Goal: Transaction & Acquisition: Register for event/course

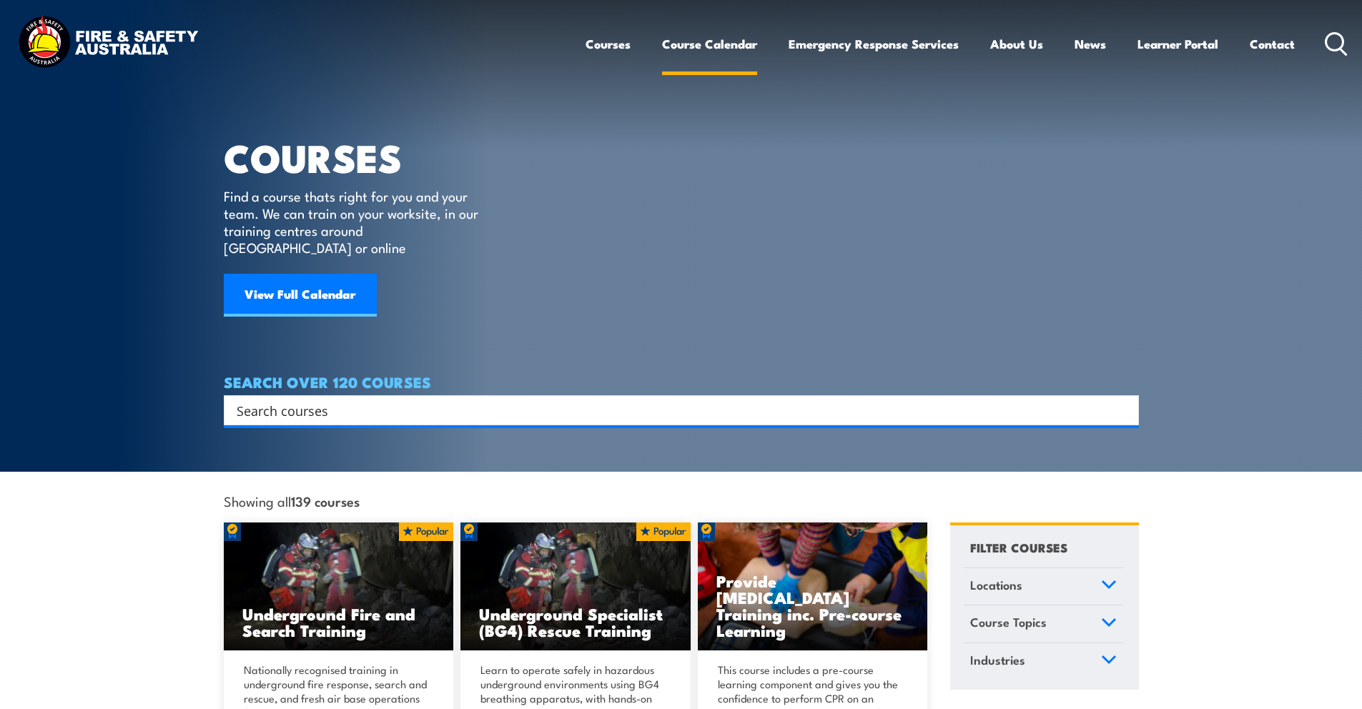
click at [724, 43] on link "Course Calendar" at bounding box center [709, 44] width 95 height 38
click at [1106, 581] on icon at bounding box center [1108, 584] width 13 height 6
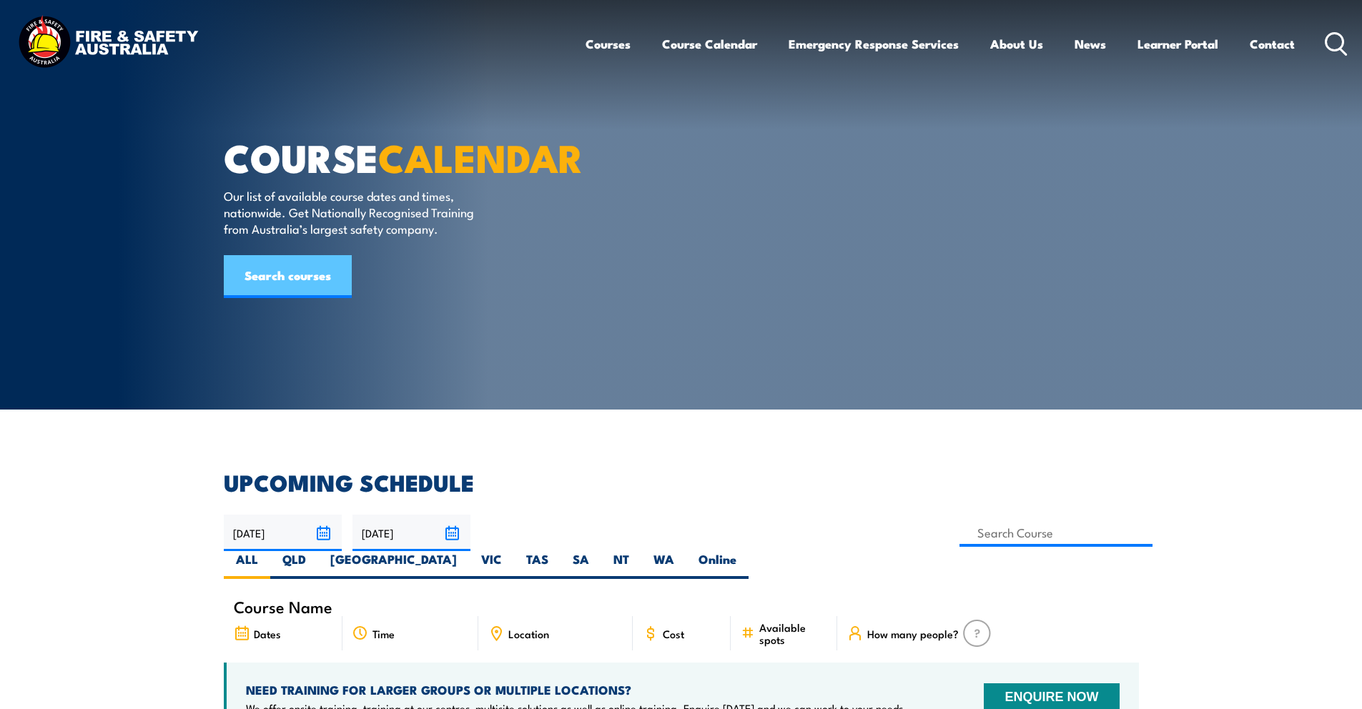
click at [329, 298] on link "Search courses" at bounding box center [288, 276] width 128 height 43
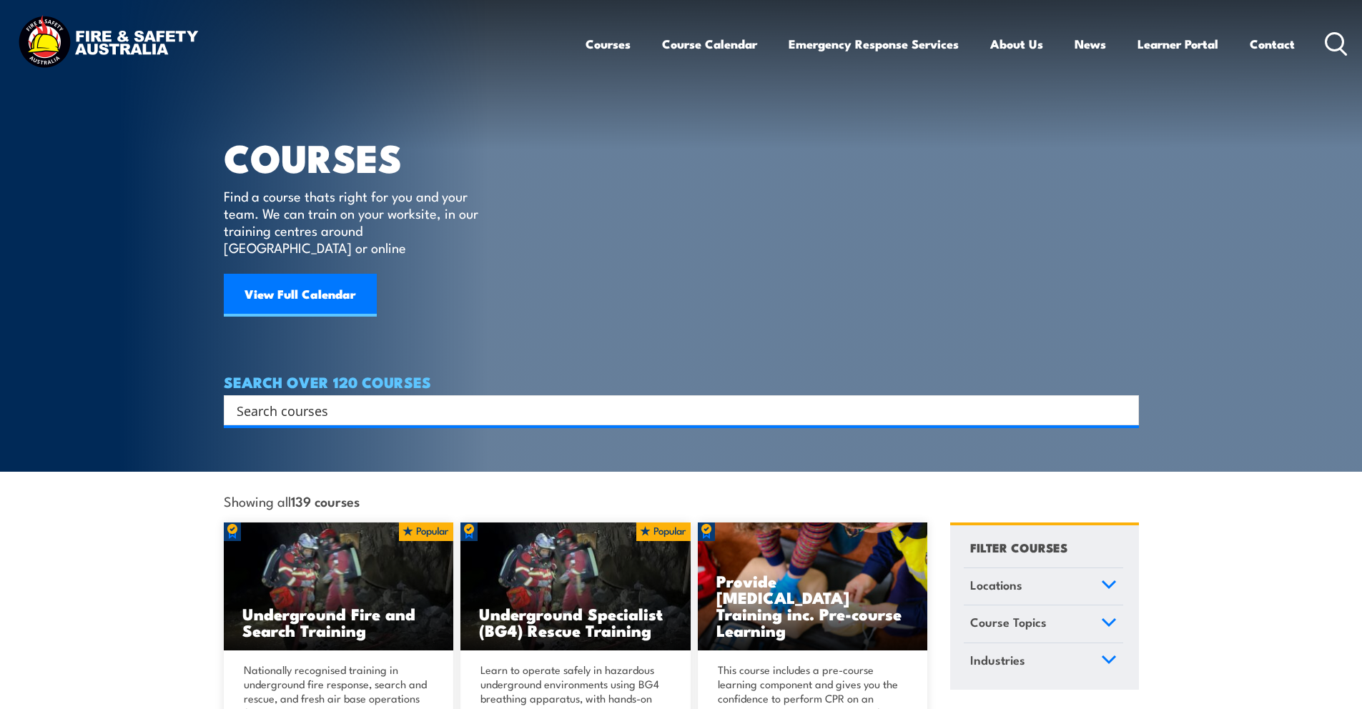
click at [363, 400] on input "Search input" at bounding box center [672, 410] width 871 height 21
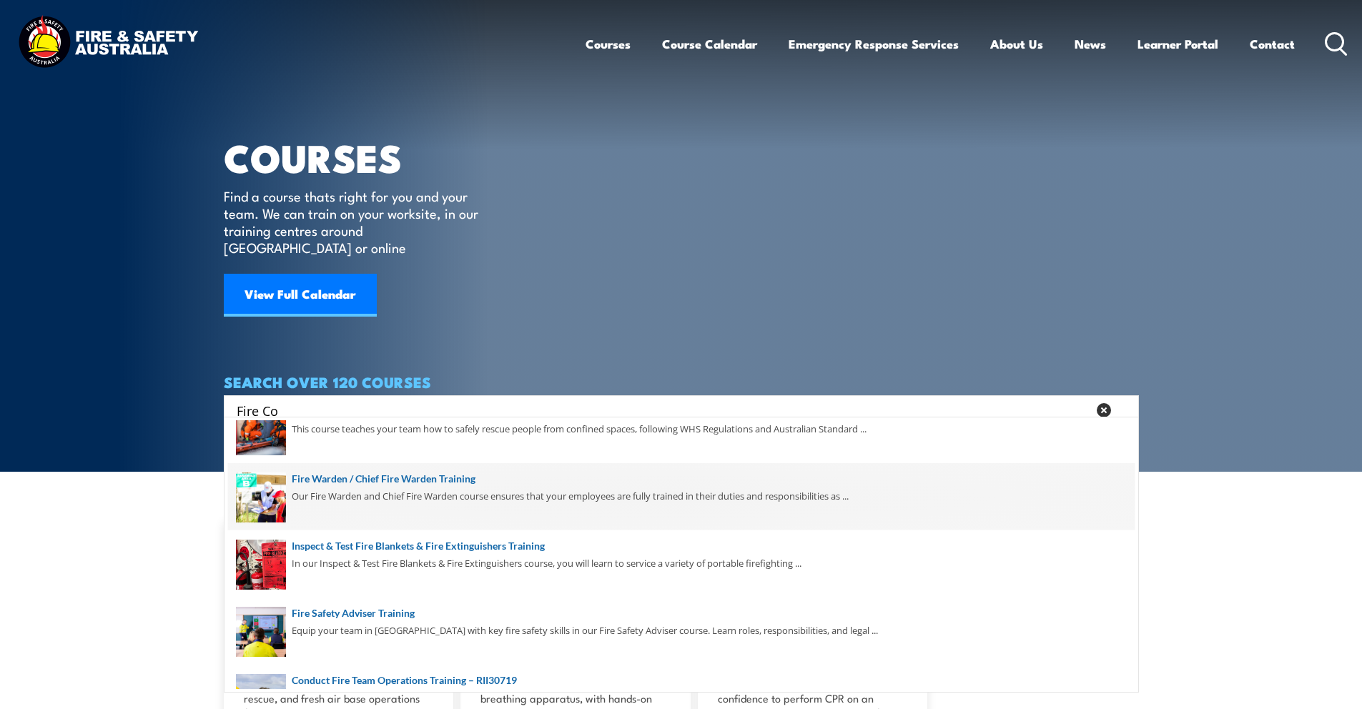
scroll to position [249, 0]
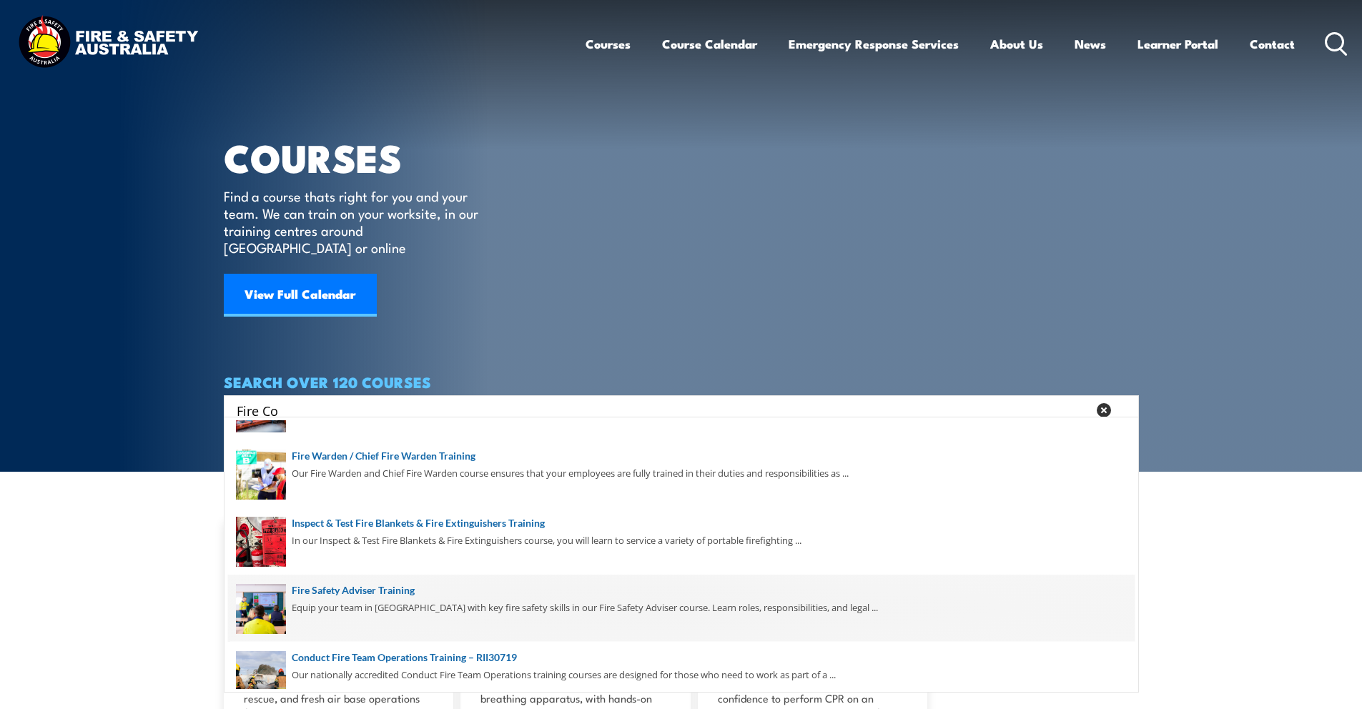
type input "Fire Co"
click at [435, 601] on span at bounding box center [681, 608] width 906 height 67
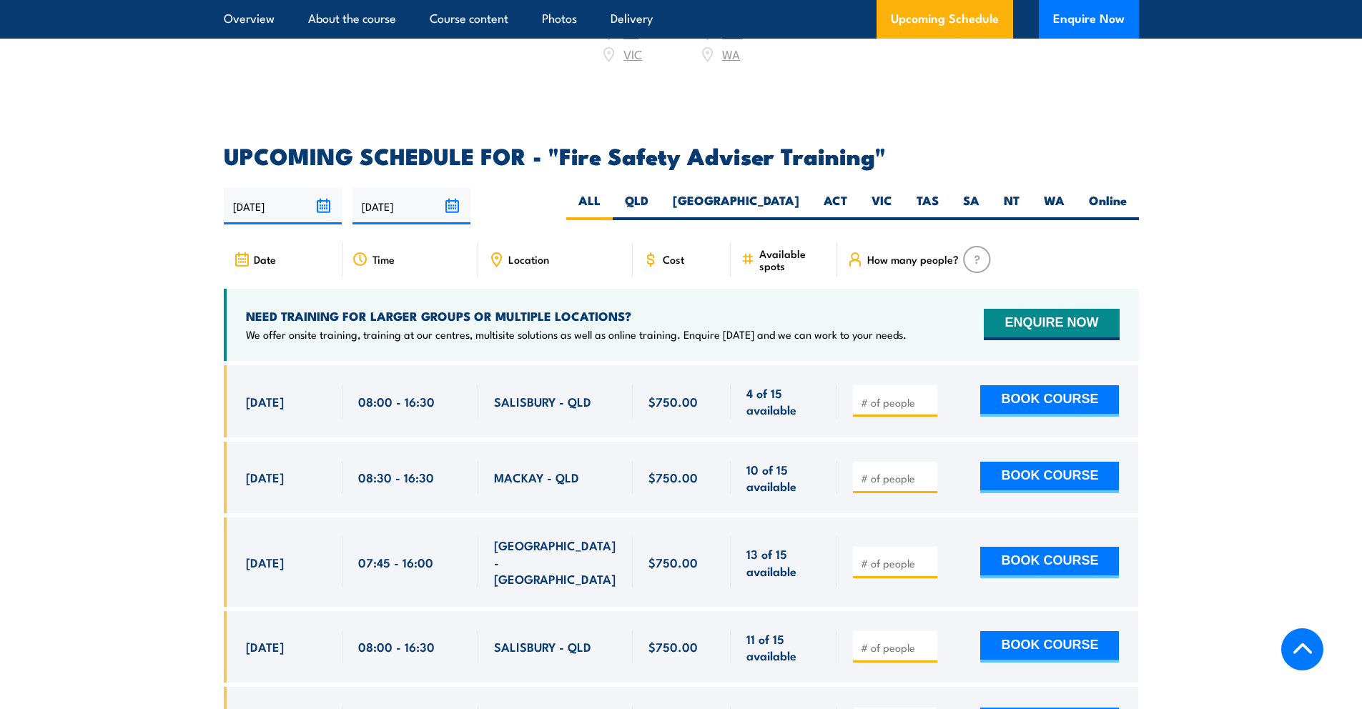
scroll to position [2180, 0]
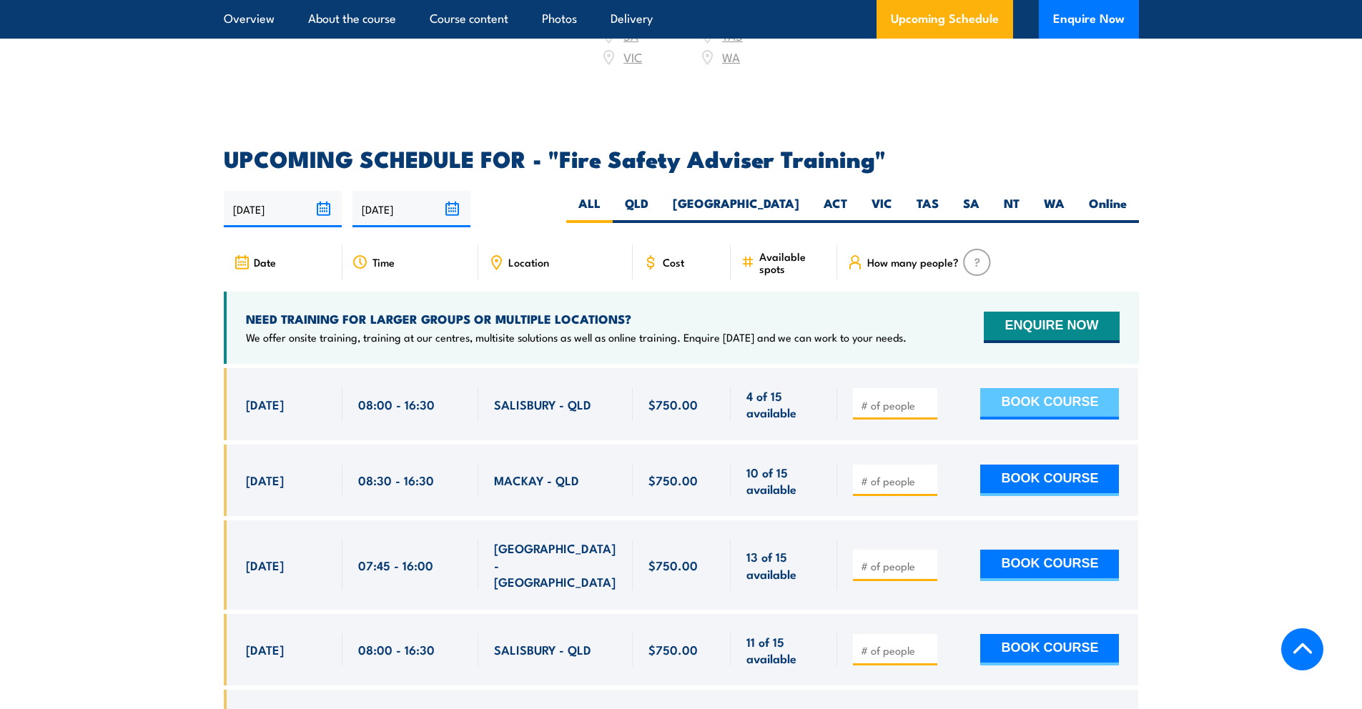
click at [1038, 414] on button "BOOK COURSE" at bounding box center [1049, 403] width 139 height 31
type input "1"
click at [1065, 413] on button "BOOK COURSE" at bounding box center [1049, 403] width 139 height 31
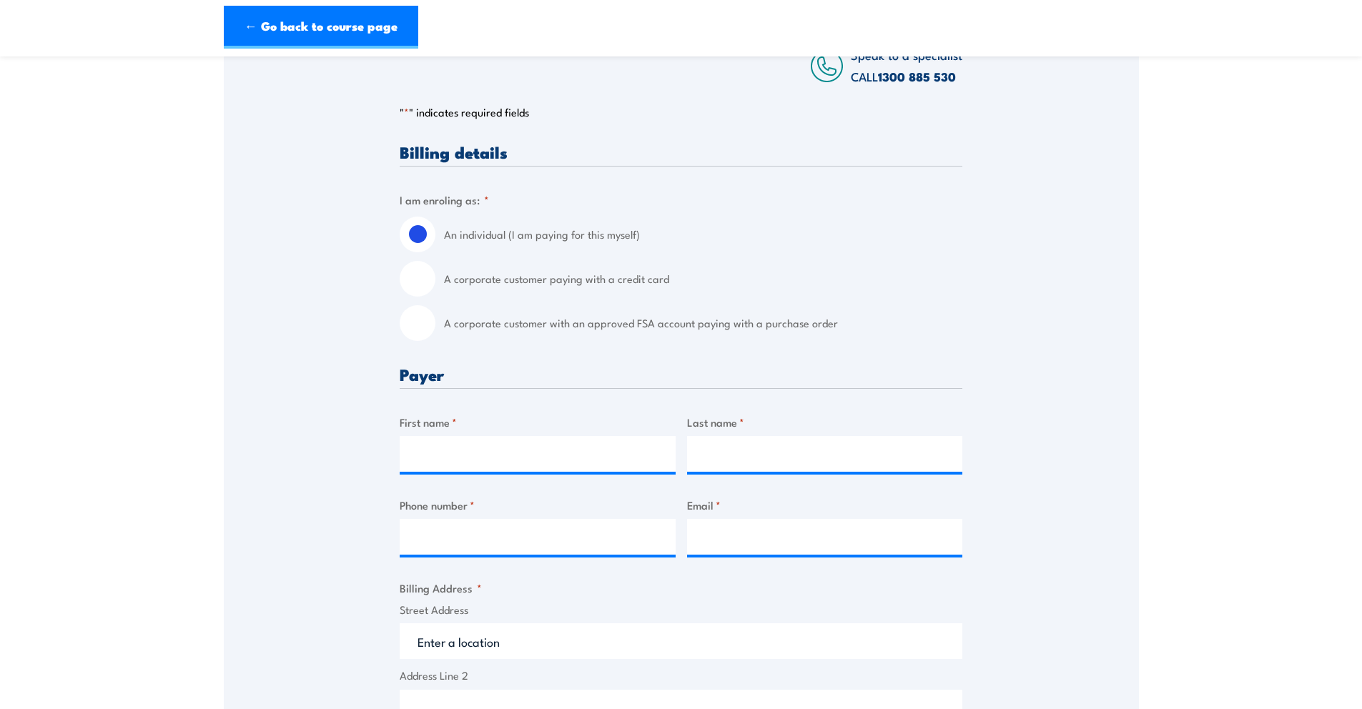
scroll to position [254, 0]
click at [495, 471] on input "First name *" at bounding box center [538, 453] width 276 height 36
type input "a"
click at [421, 292] on input "A corporate customer paying with a credit card" at bounding box center [418, 278] width 36 height 36
radio input "true"
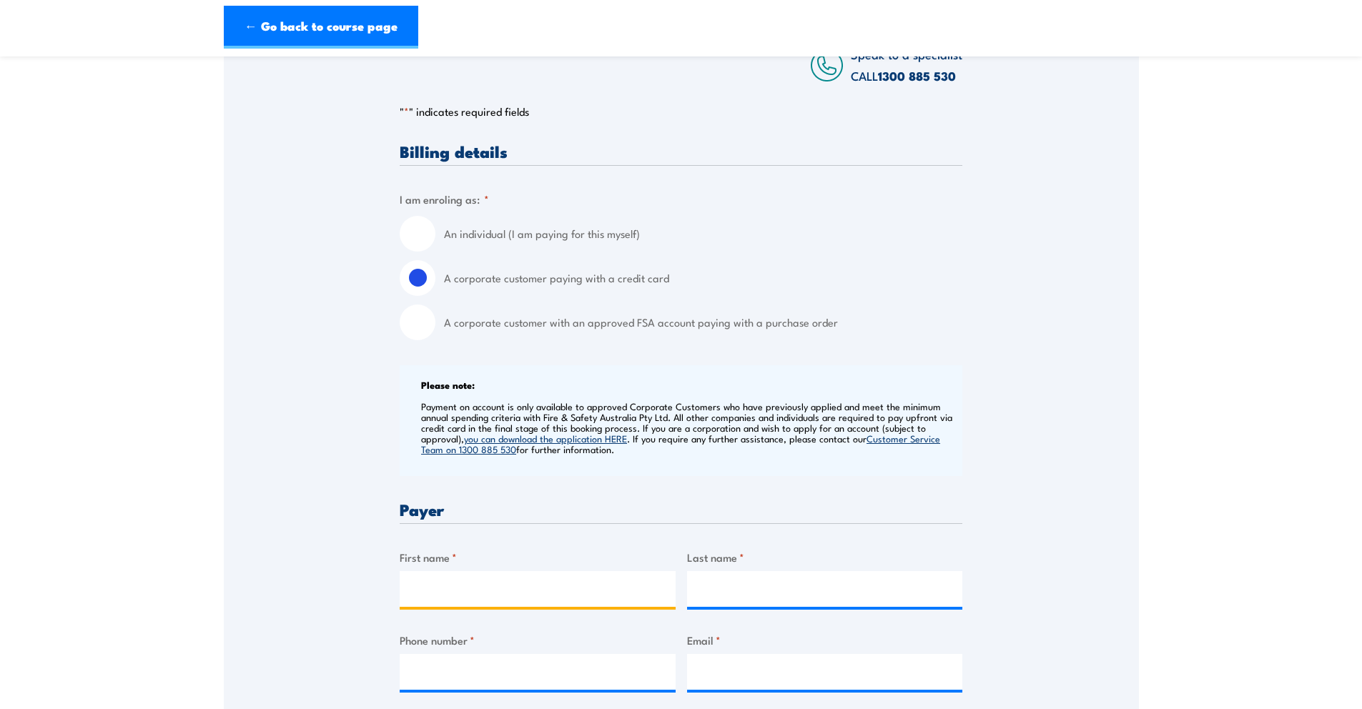
click at [455, 605] on input "First name *" at bounding box center [538, 589] width 276 height 36
type input "[PERSON_NAME]"
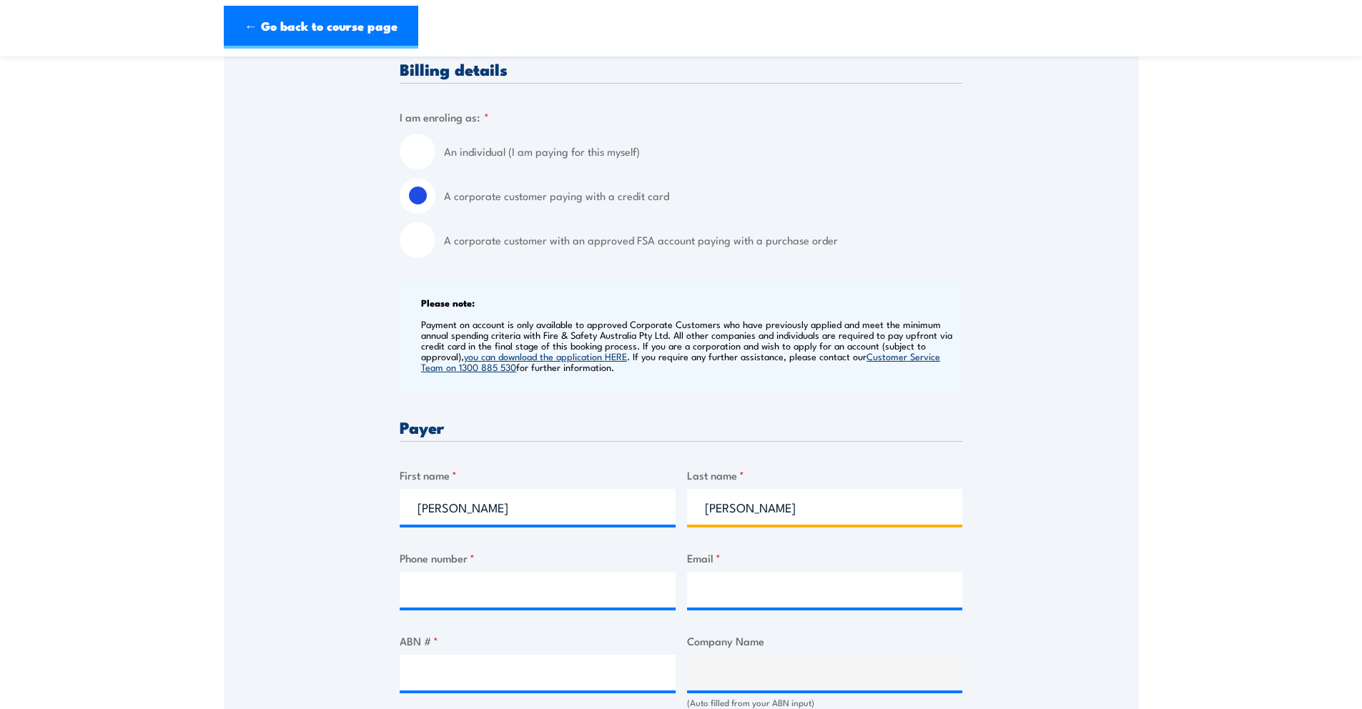
scroll to position [378, 0]
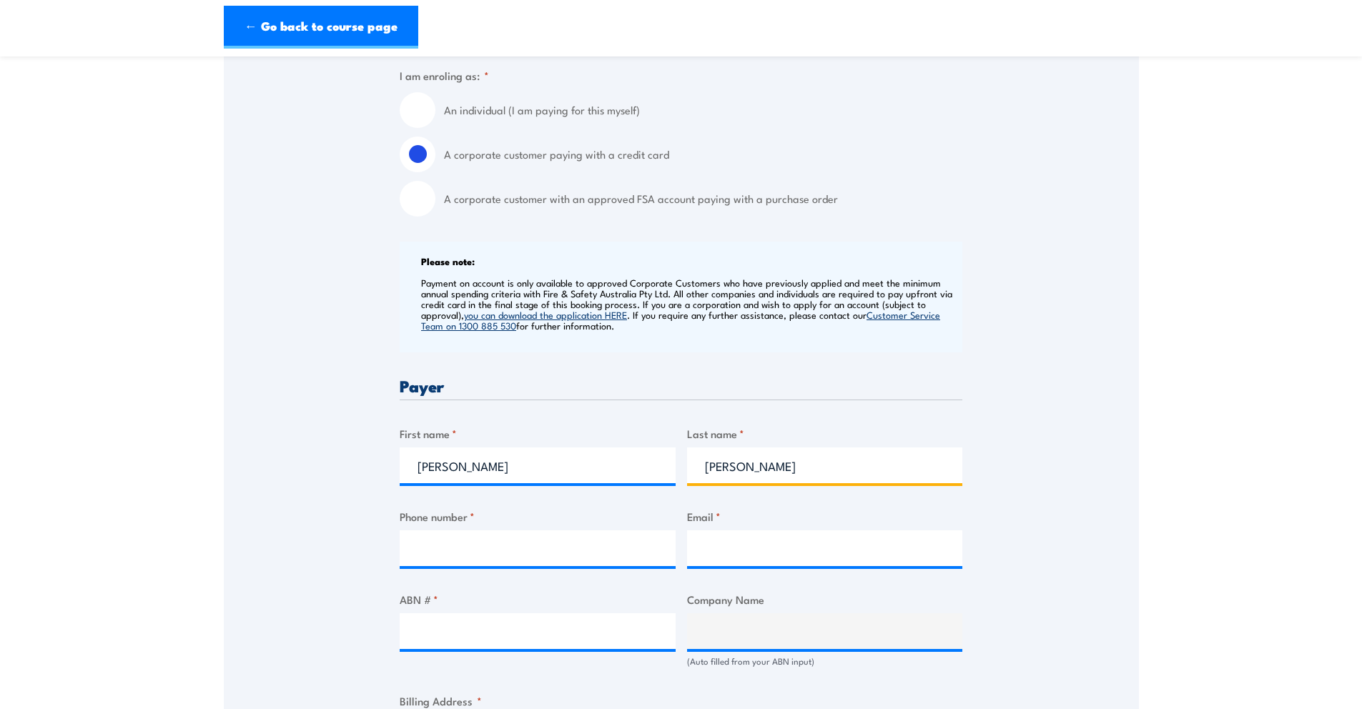
type input "[PERSON_NAME]"
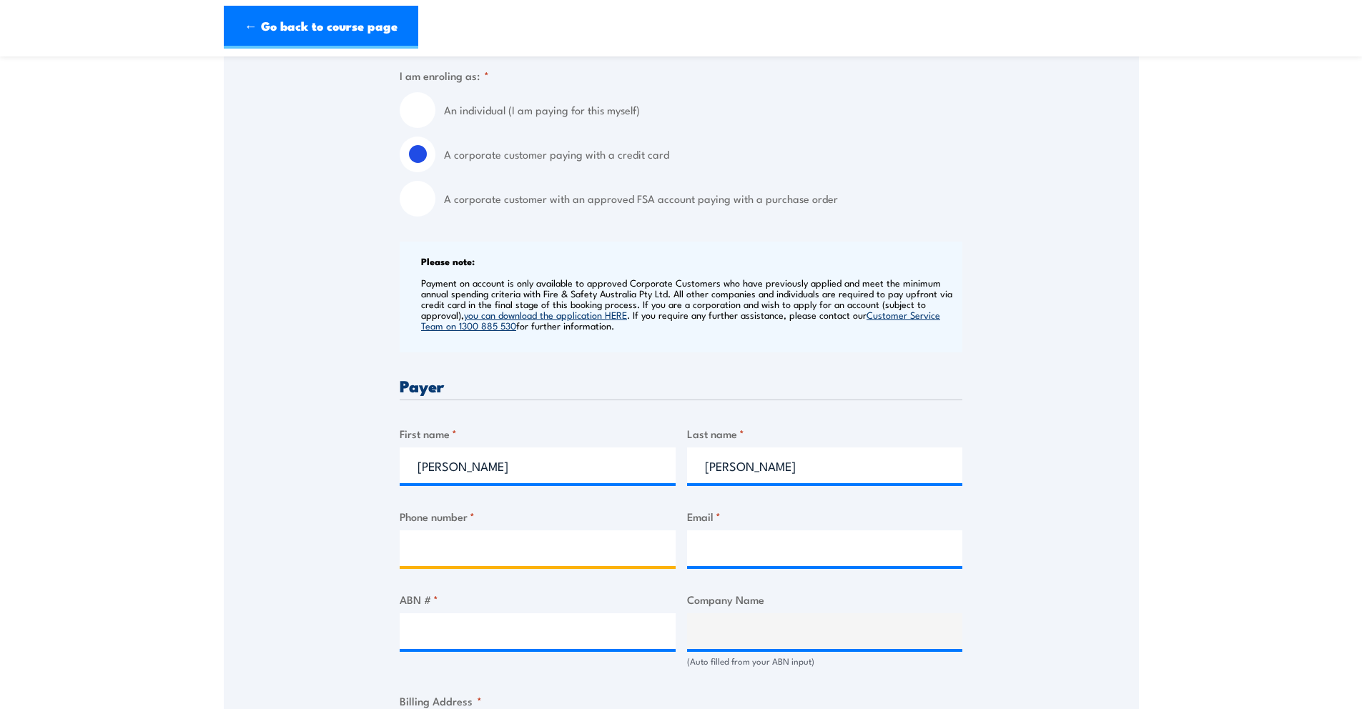
click at [455, 556] on input "Phone number *" at bounding box center [538, 548] width 276 height 36
type input "0411489121"
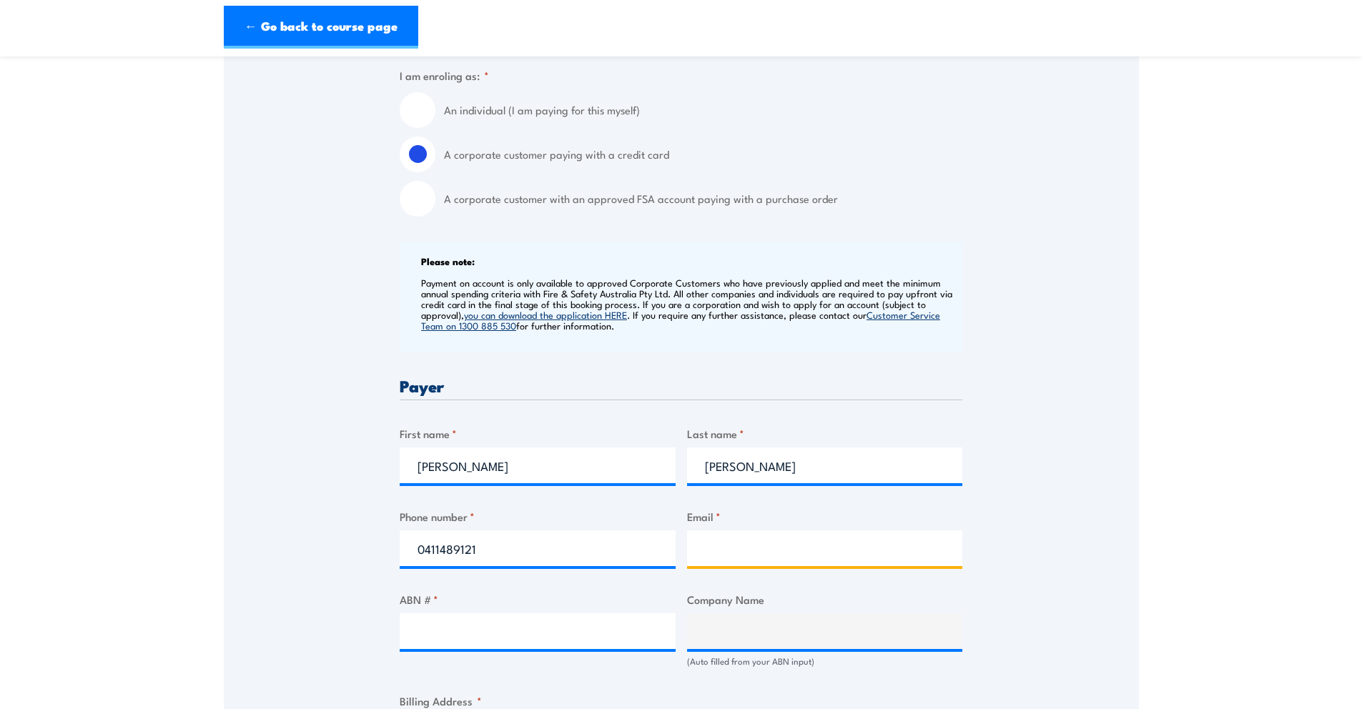
click at [738, 555] on input "Email *" at bounding box center [825, 548] width 276 height 36
type input "ajennings@winson.au"
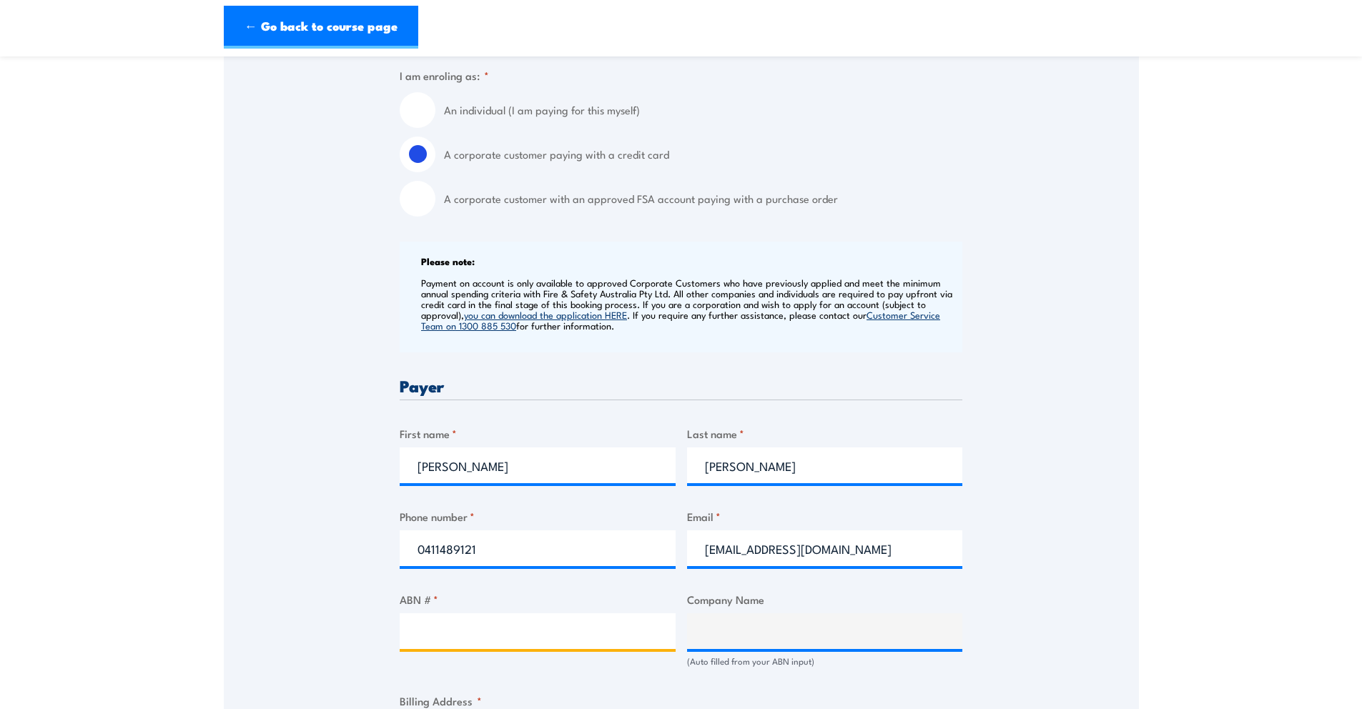
click at [477, 641] on input "ABN # *" at bounding box center [538, 631] width 276 height 36
click at [464, 640] on input "ABN # *" at bounding box center [538, 631] width 276 height 36
paste input "64 895 754 386"
click at [435, 649] on input "64 895 754 386" at bounding box center [538, 631] width 276 height 36
type input "64895 754 386"
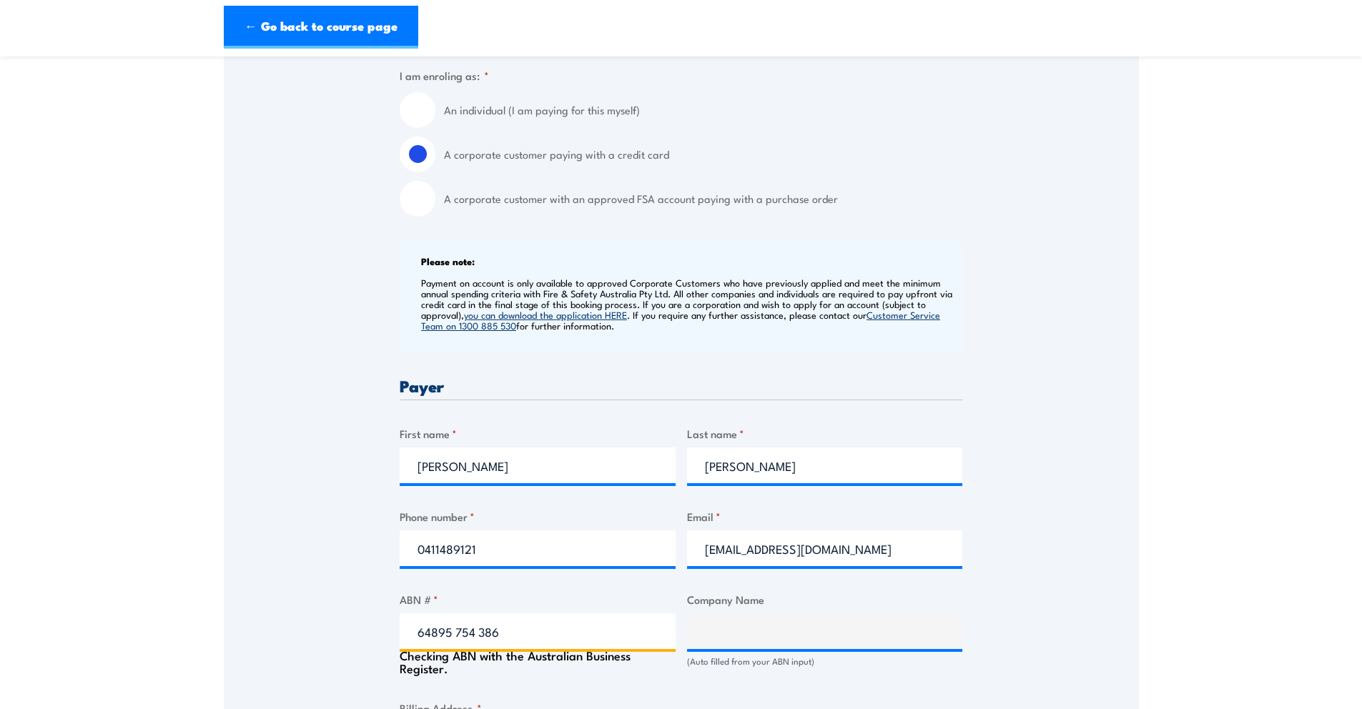
type input "THE WINSON UNIT TRUST"
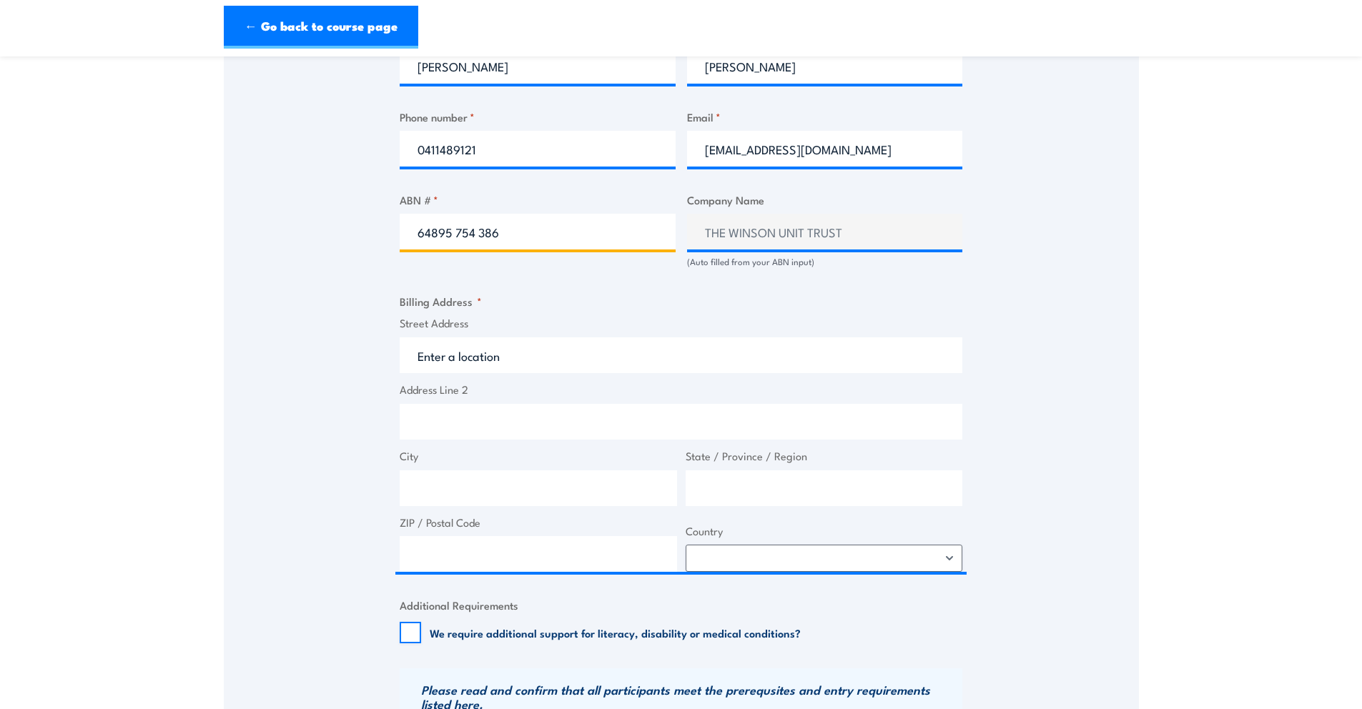
type input "64895 754 386"
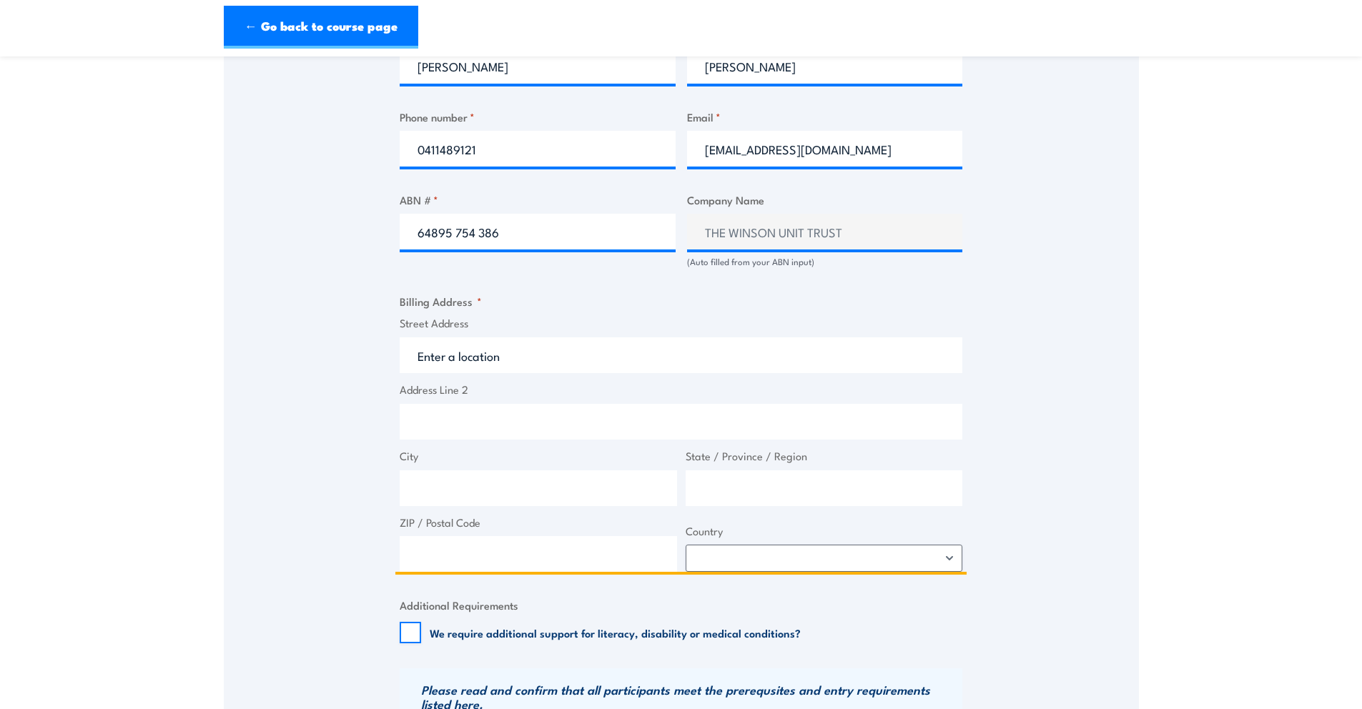
click at [522, 373] on input "Street Address" at bounding box center [681, 355] width 562 height 36
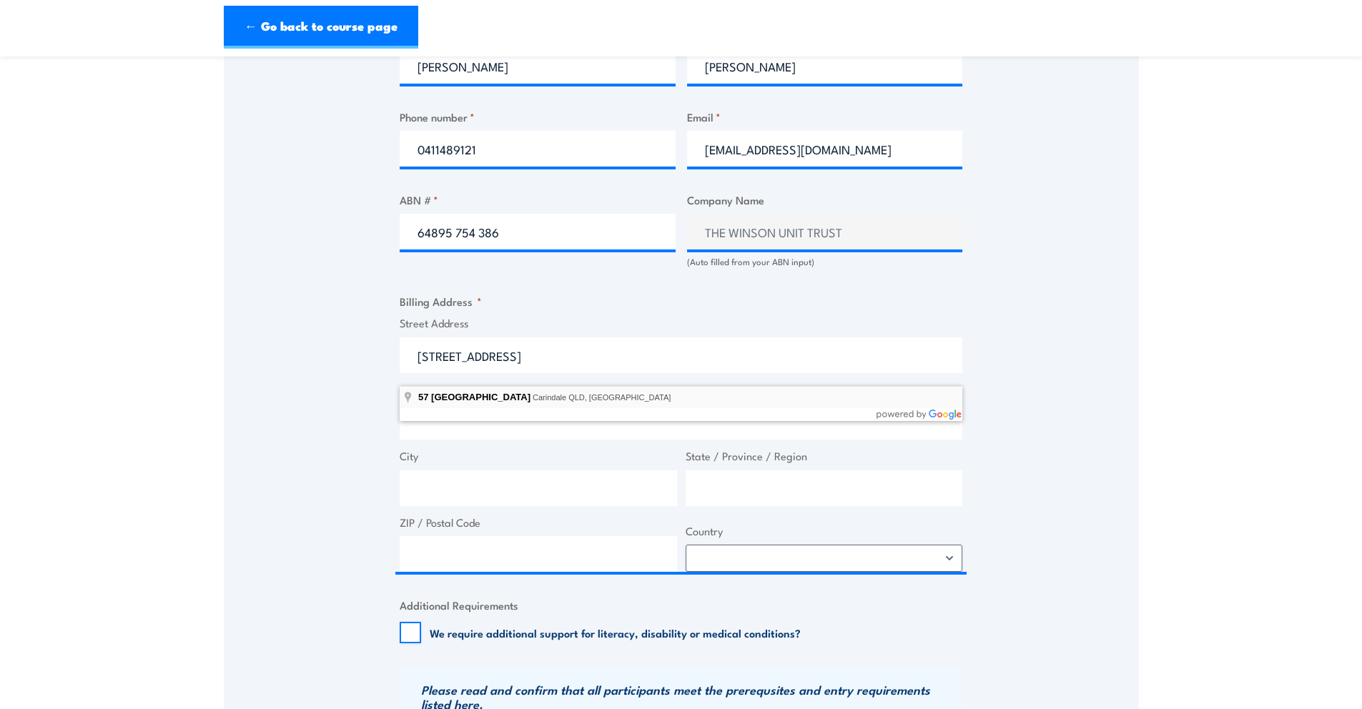
type input "57 Stanmere Street, Carindale QLD, Australia"
type input "57 Stanmere St"
type input "Carindale"
type input "Queensland"
type input "4152"
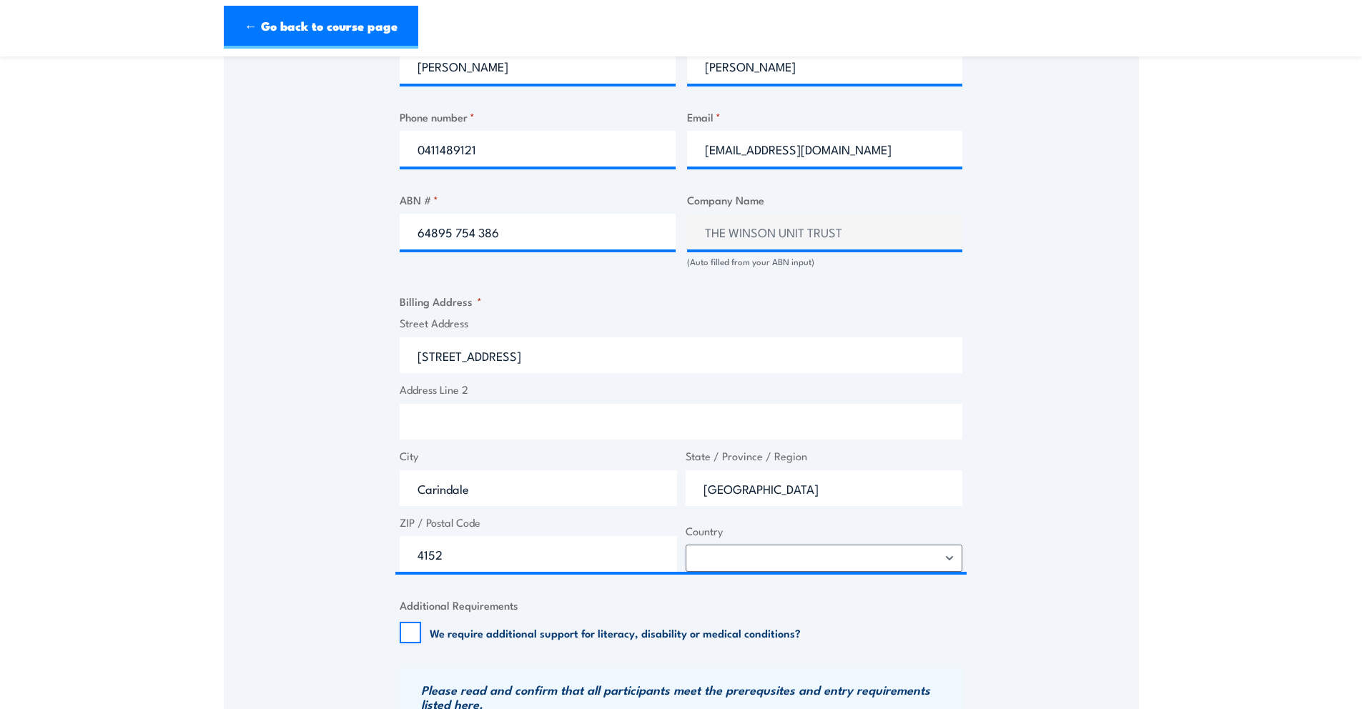
select select "Australia"
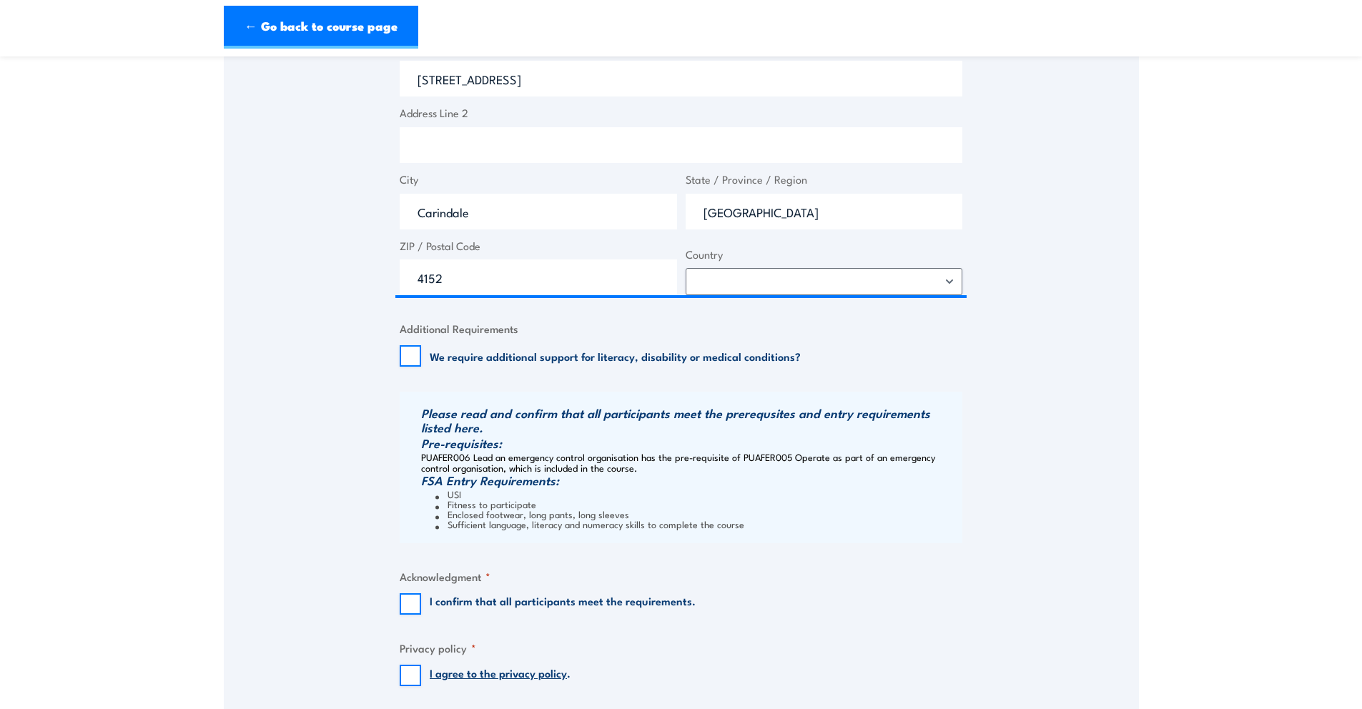
scroll to position [1057, 0]
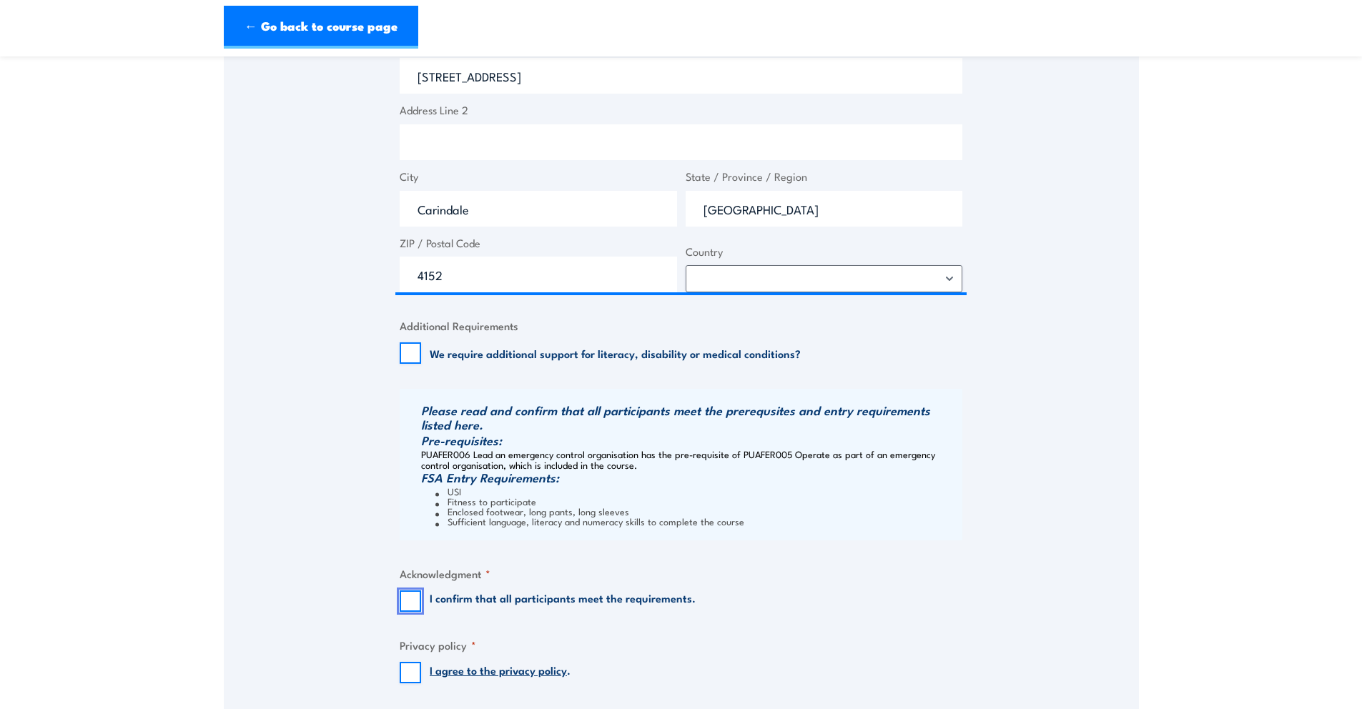
click at [402, 612] on input "I confirm that all participants meet the requirements." at bounding box center [410, 600] width 21 height 21
checkbox input "true"
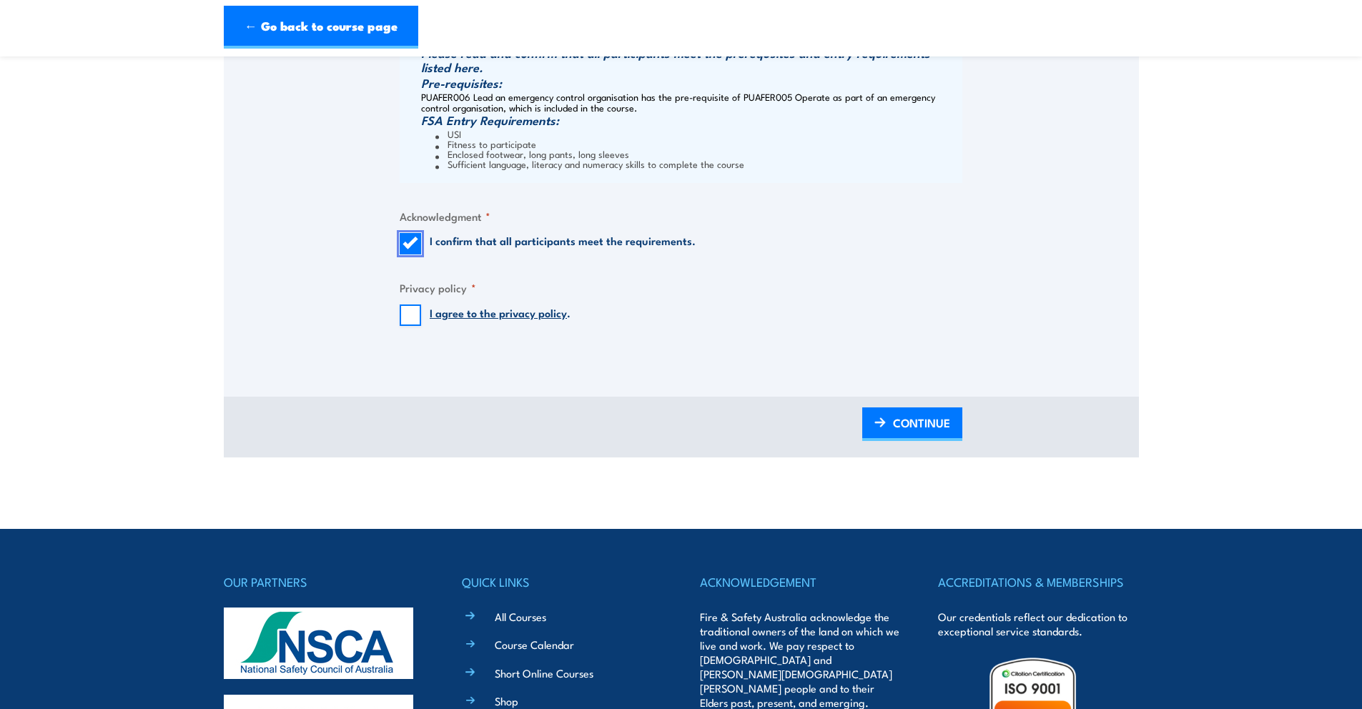
scroll to position [1435, 0]
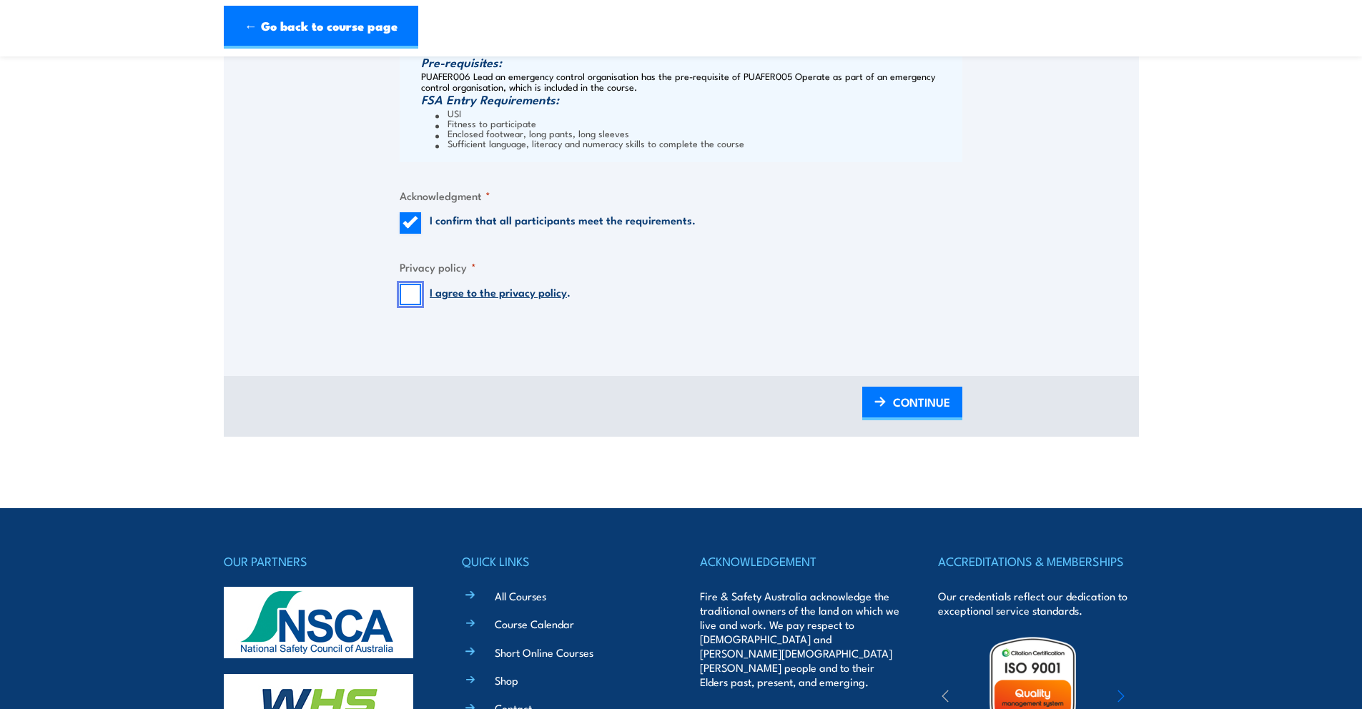
click at [410, 305] on input "I agree to the privacy policy ." at bounding box center [410, 294] width 21 height 21
checkbox input "true"
click at [898, 414] on span "CONTINUE" at bounding box center [921, 402] width 57 height 38
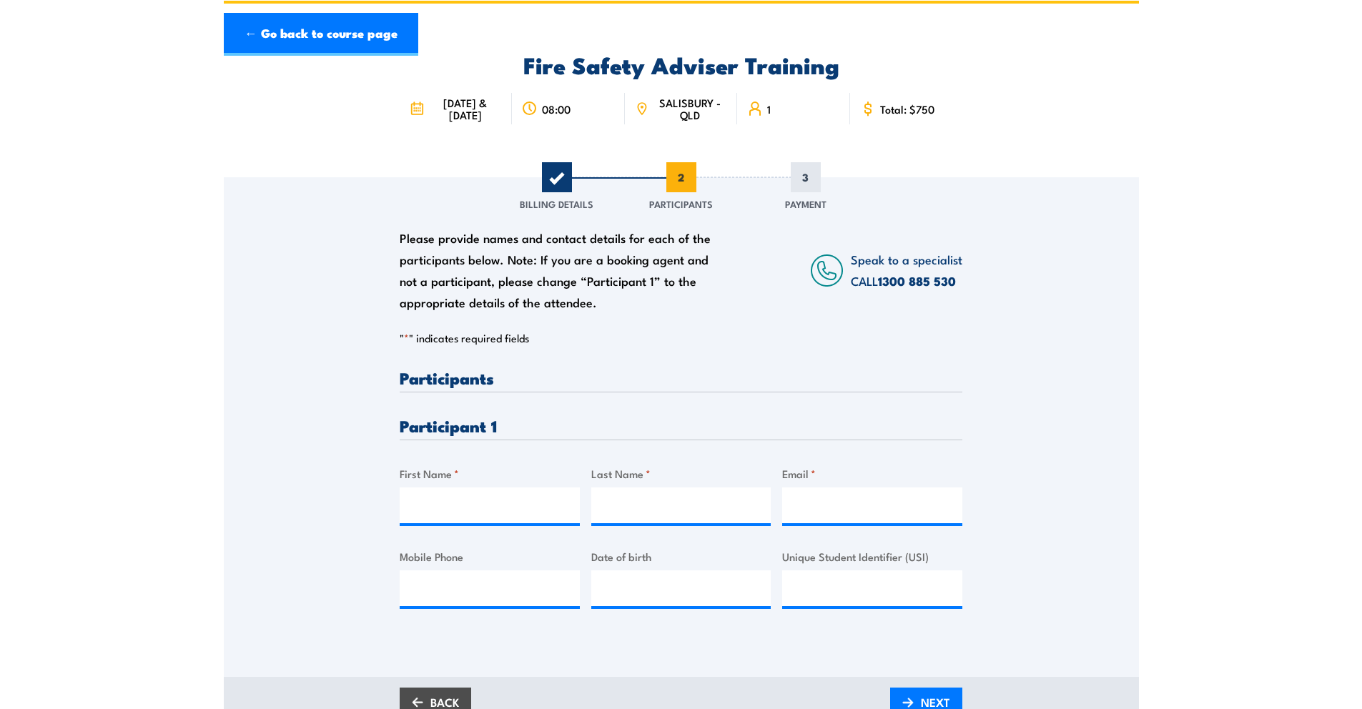
scroll to position [0, 0]
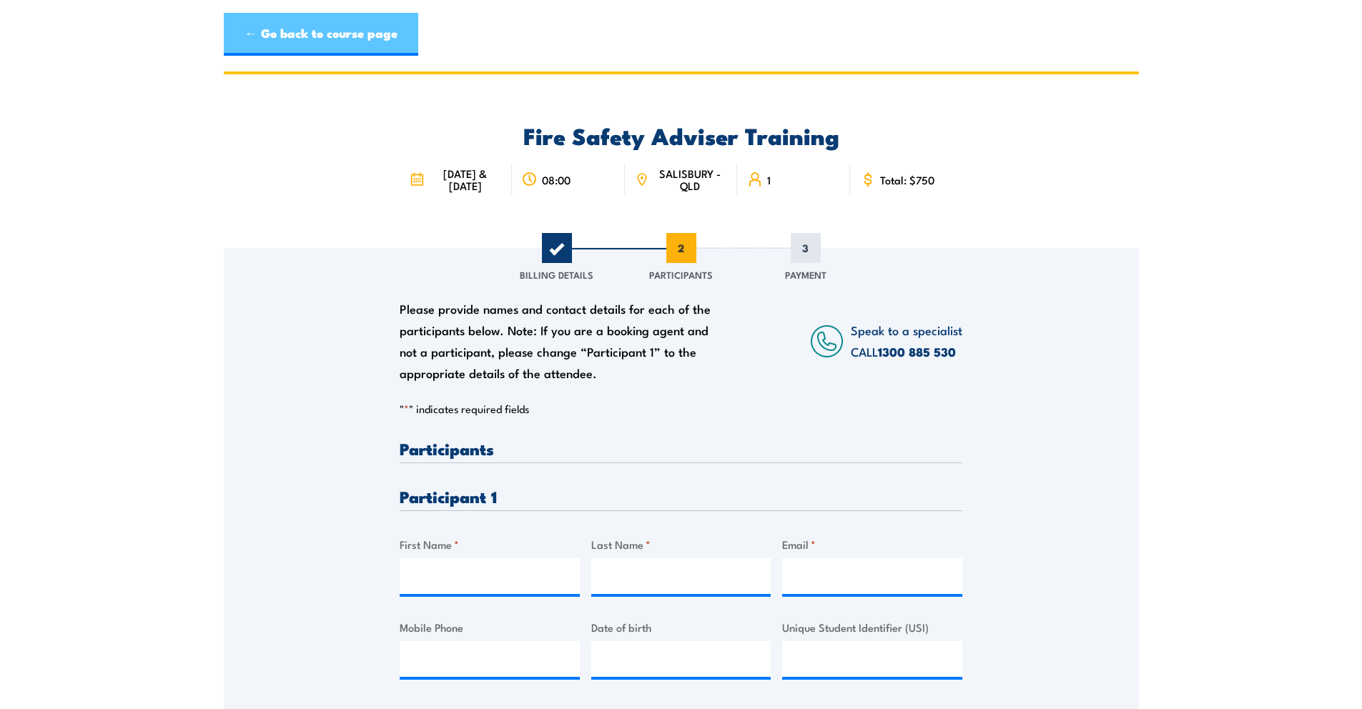
click at [288, 45] on link "← Go back to course page" at bounding box center [321, 34] width 194 height 43
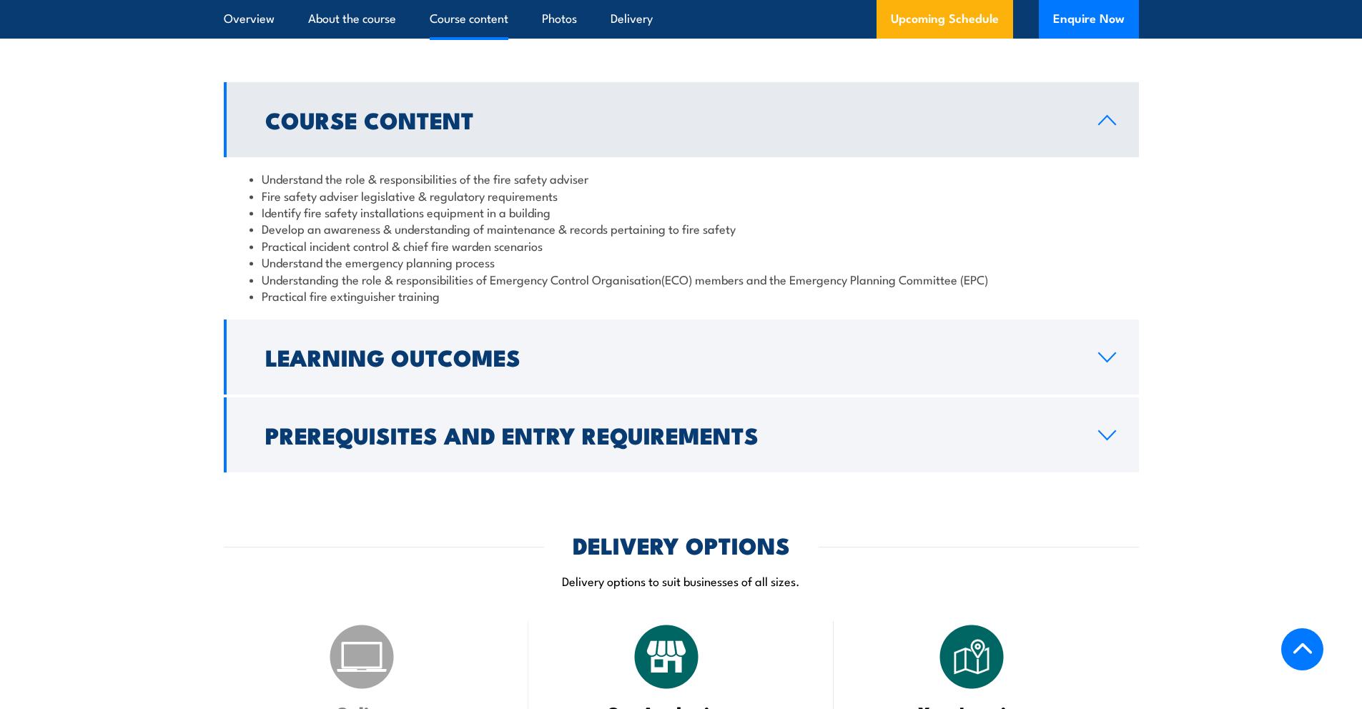
scroll to position [1221, 0]
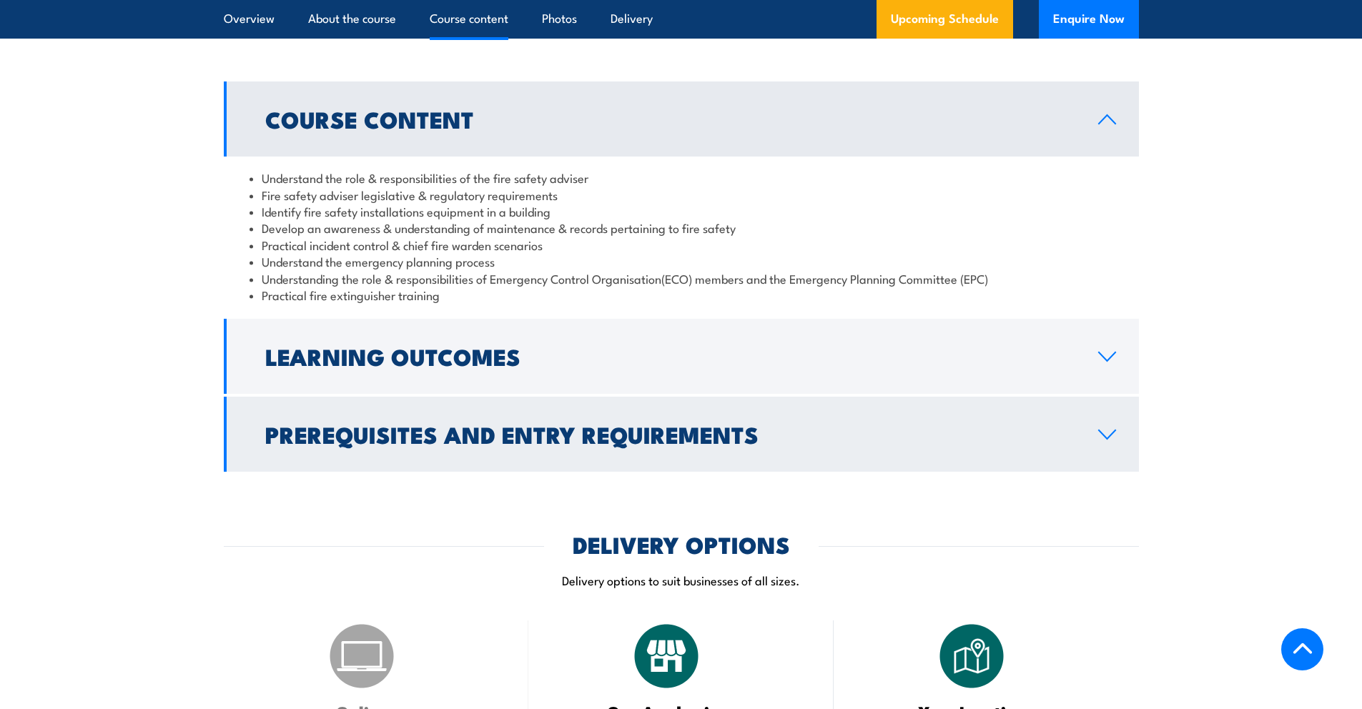
click at [1105, 439] on icon at bounding box center [1107, 434] width 16 height 9
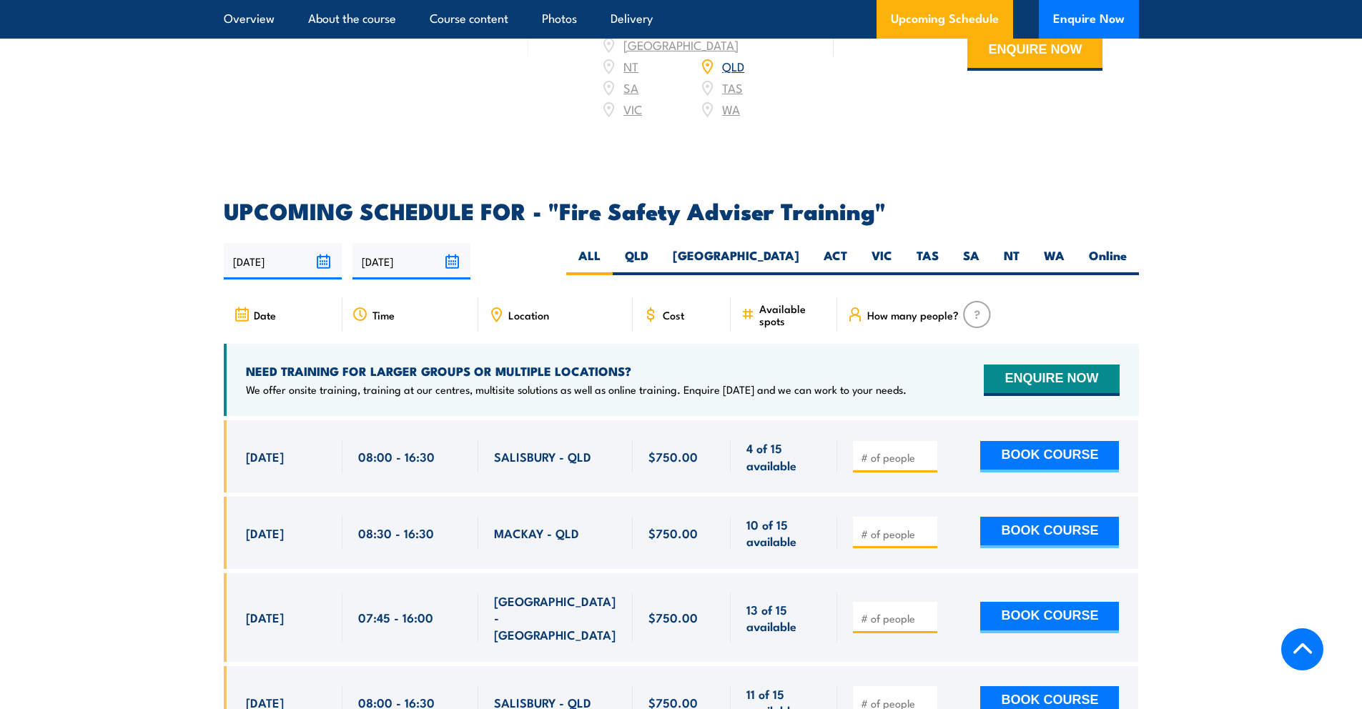
scroll to position [2247, 0]
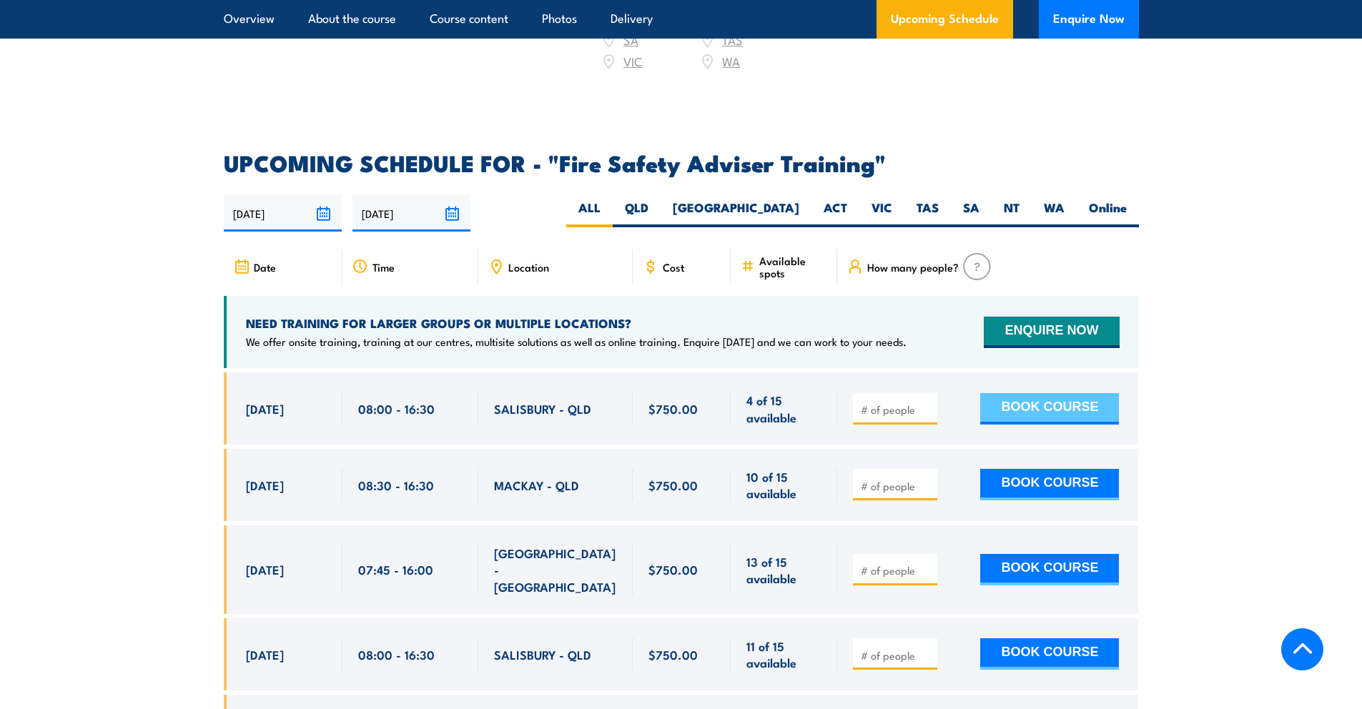
click at [1006, 408] on button "BOOK COURSE" at bounding box center [1049, 408] width 139 height 31
type input "1"
click at [1042, 421] on button "BOOK COURSE" at bounding box center [1049, 408] width 139 height 31
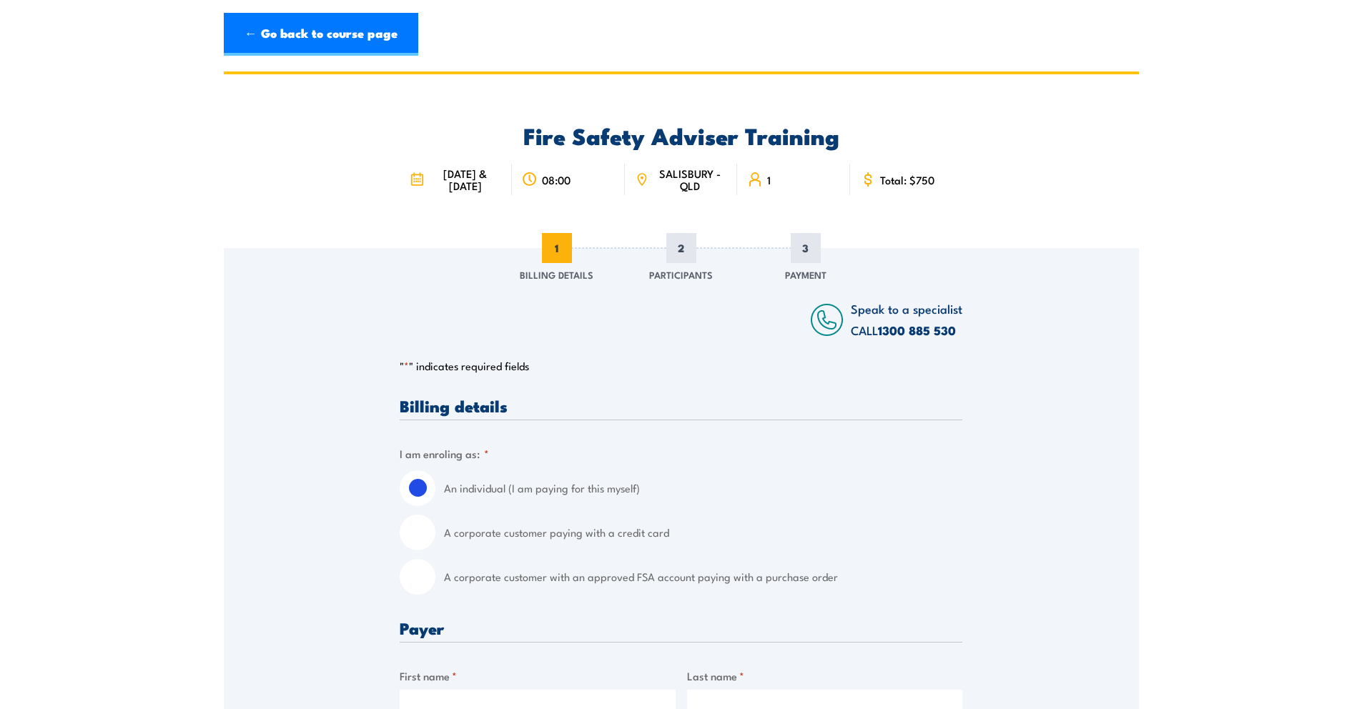
click at [417, 550] on input "A corporate customer paying with a credit card" at bounding box center [418, 533] width 36 height 36
radio input "true"
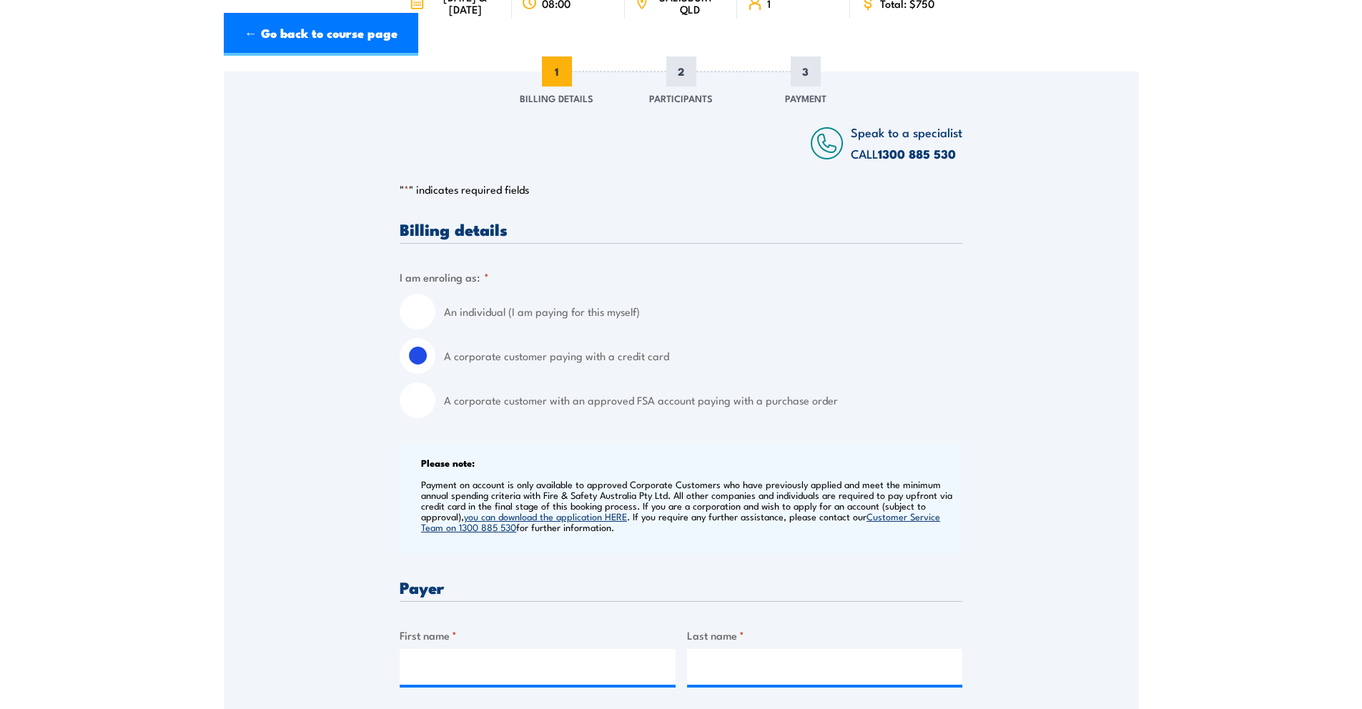
scroll to position [665, 0]
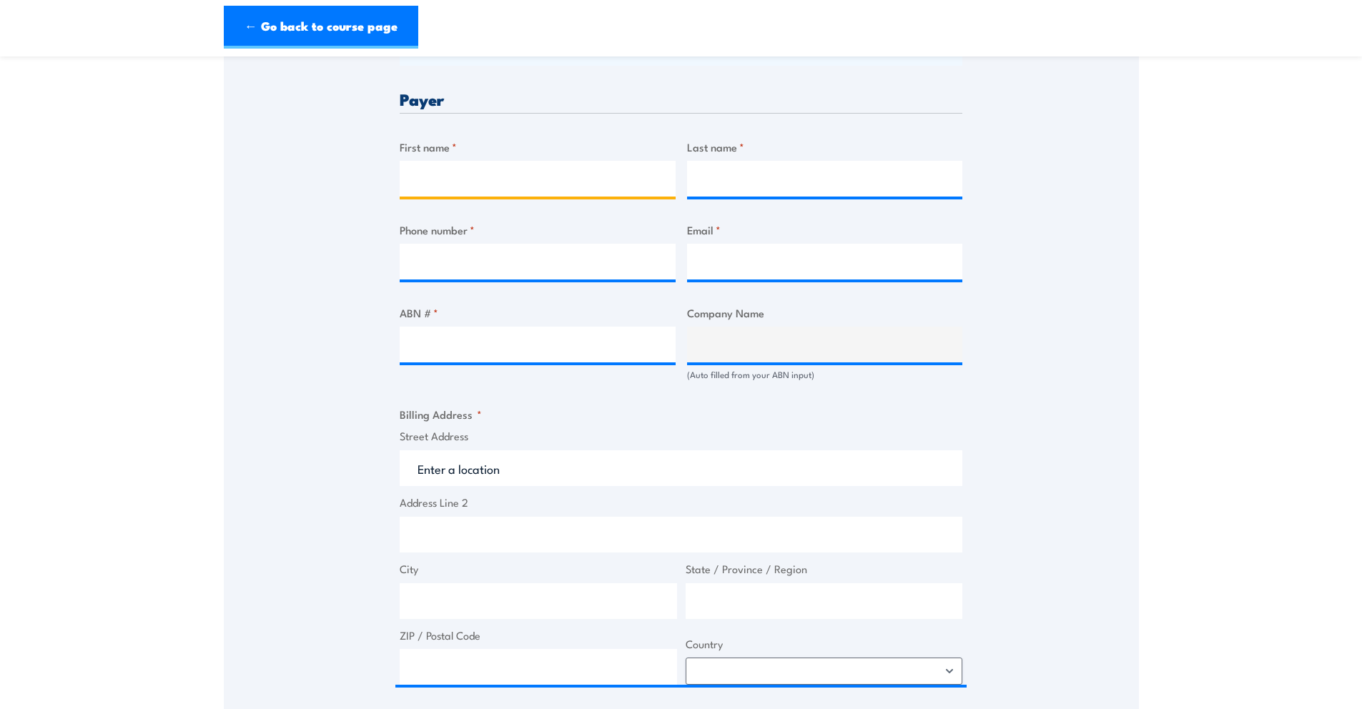
click at [472, 186] on input "First name *" at bounding box center [538, 179] width 276 height 36
type input "[PERSON_NAME]"
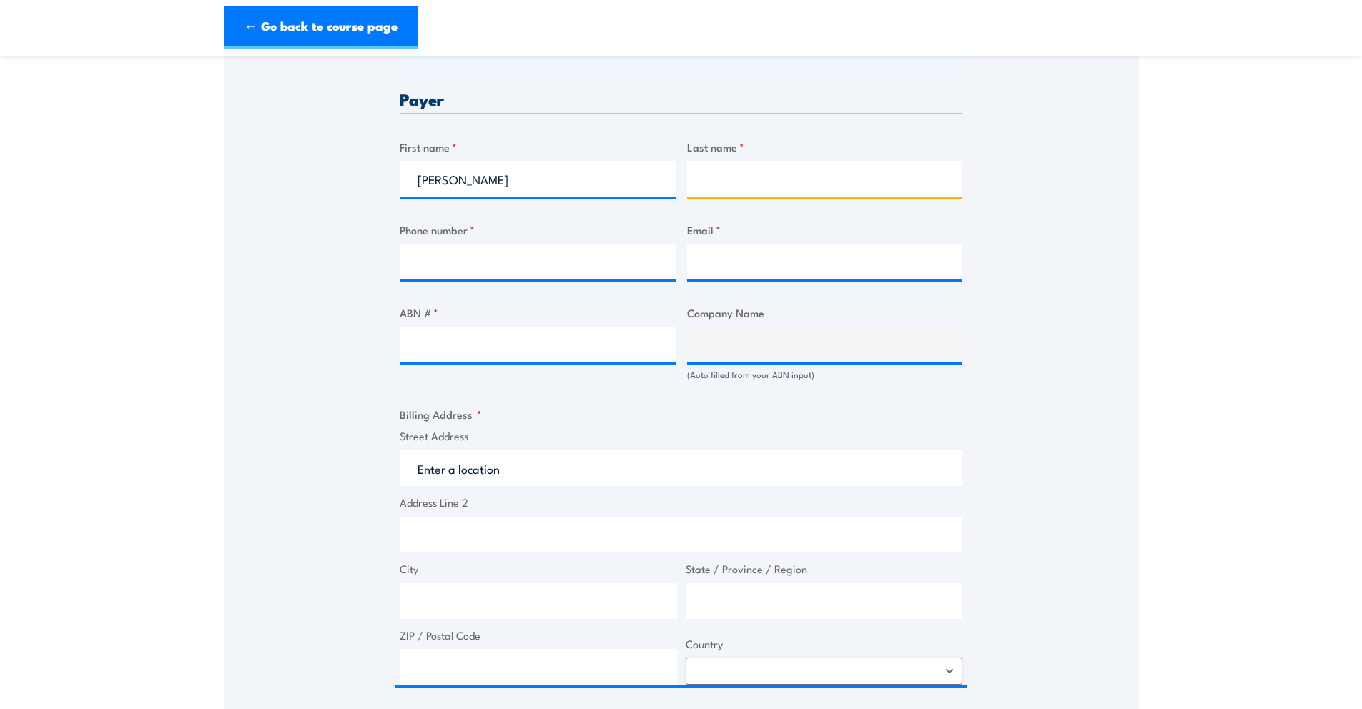
type input "[PERSON_NAME]"
click at [447, 362] on input "ABN # *" at bounding box center [538, 345] width 276 height 36
paste input "64 895 754 386"
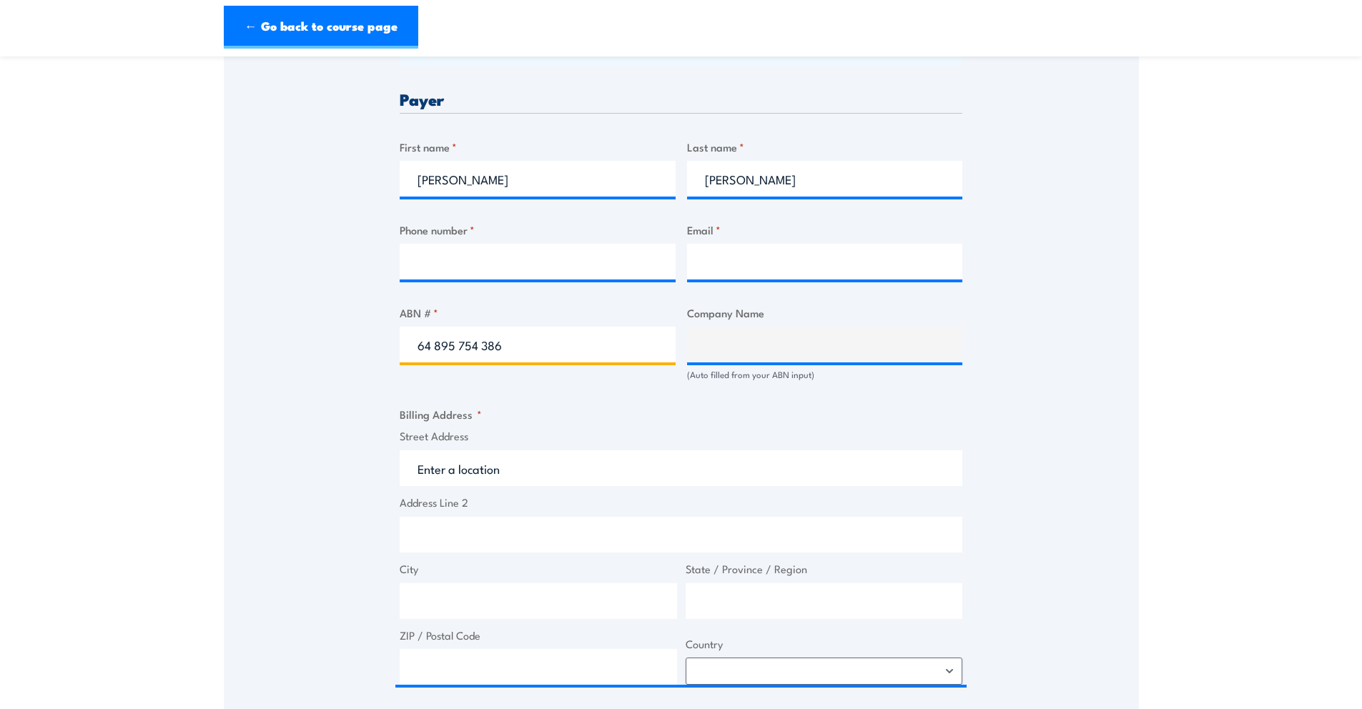
type input "64 895 754 386"
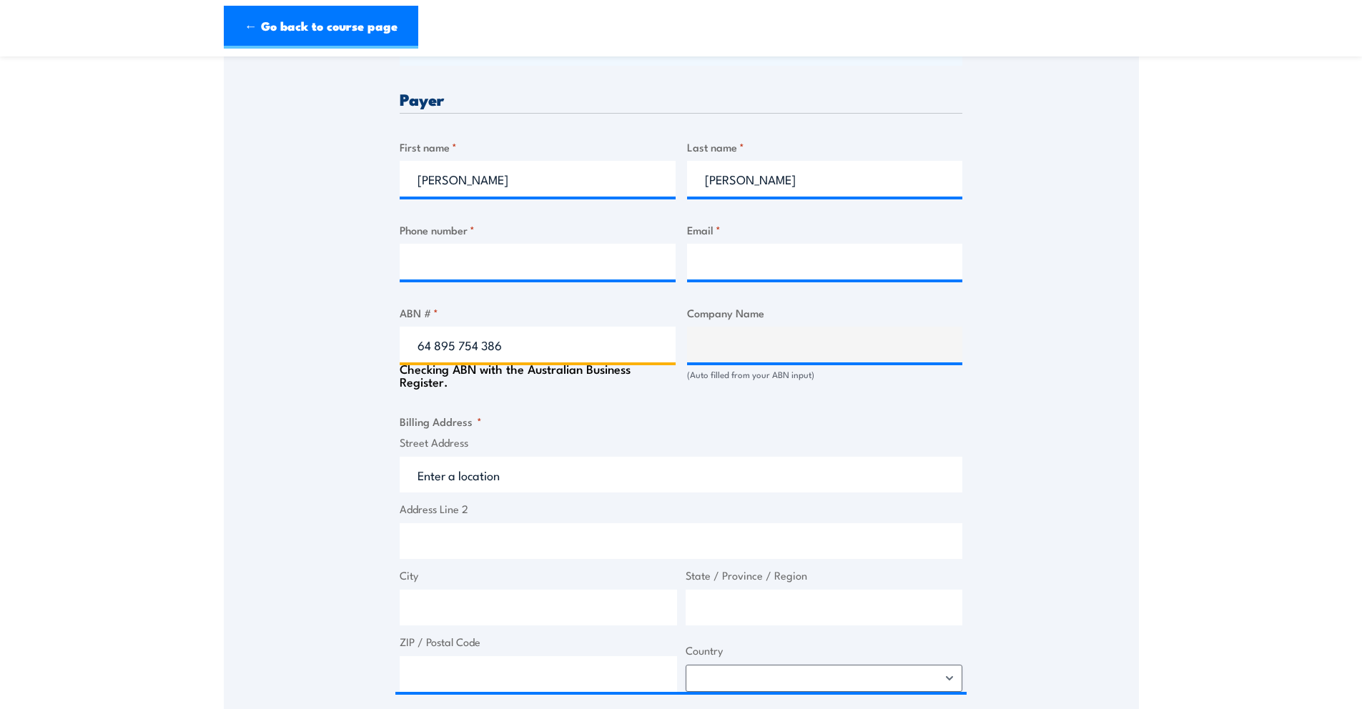
type input "THE WINSON UNIT TRUST"
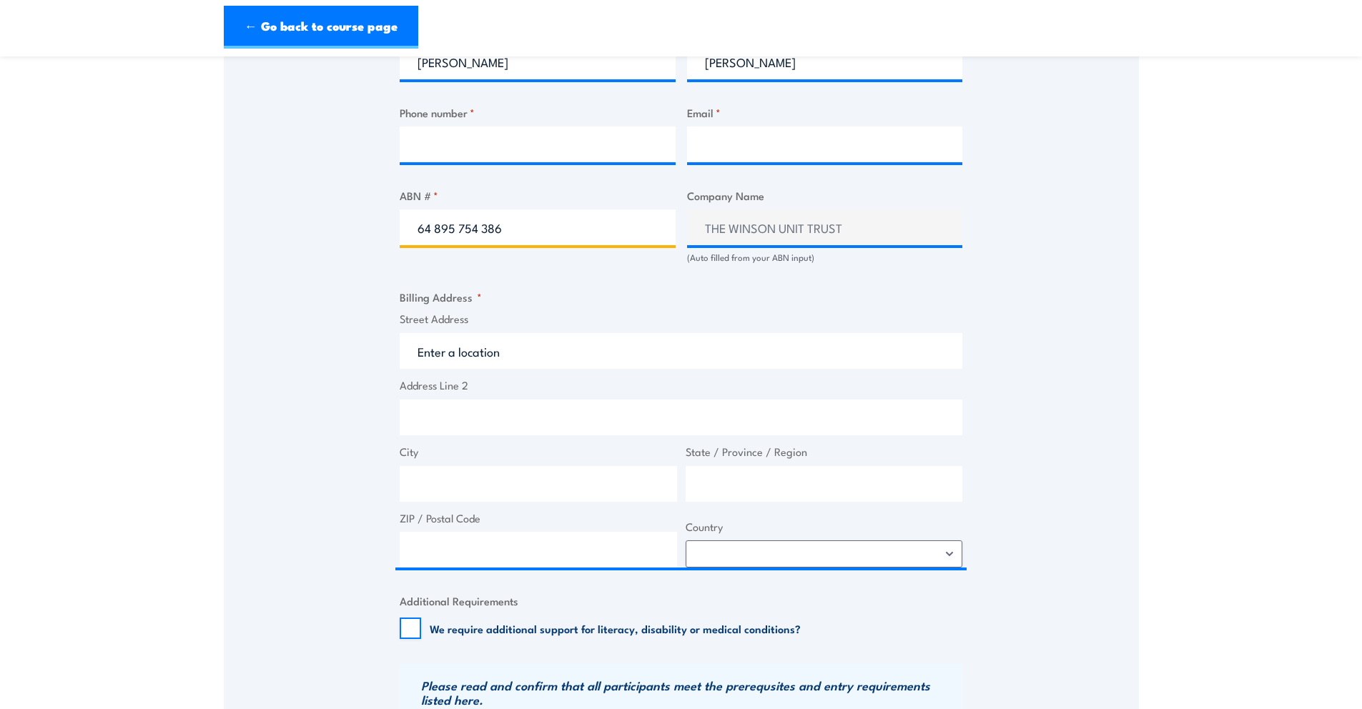
scroll to position [933, 0]
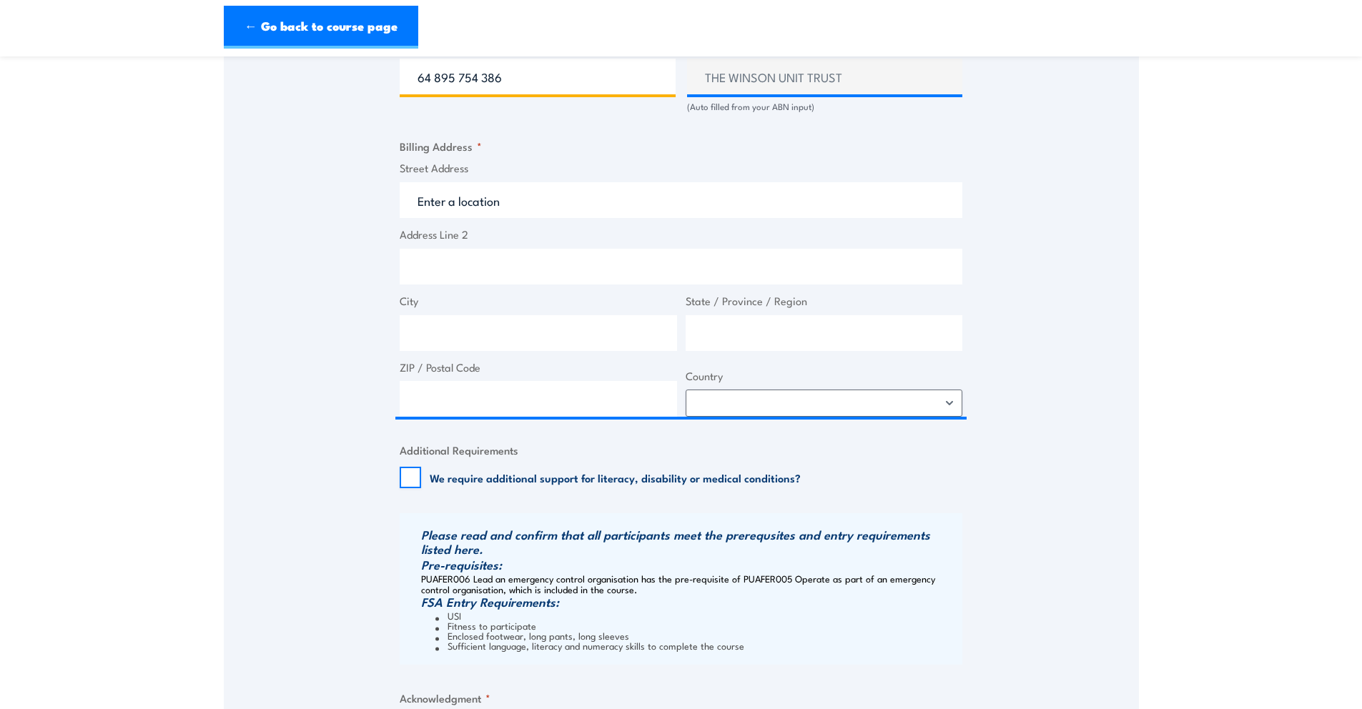
type input "64 895 754 386"
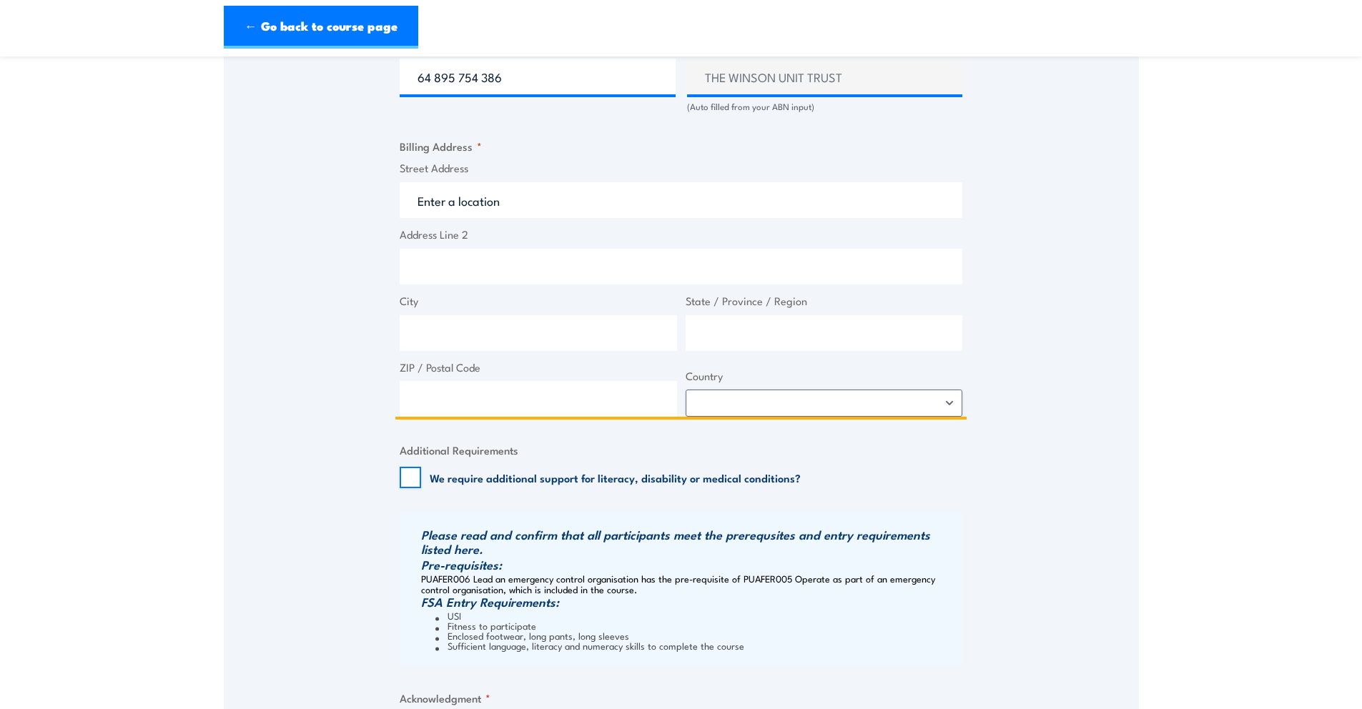
click at [426, 217] on input "Street Address" at bounding box center [681, 200] width 562 height 36
drag, startPoint x: 423, startPoint y: 212, endPoint x: 608, endPoint y: 212, distance: 185.1
click at [608, 212] on input "Street Address" at bounding box center [681, 200] width 562 height 36
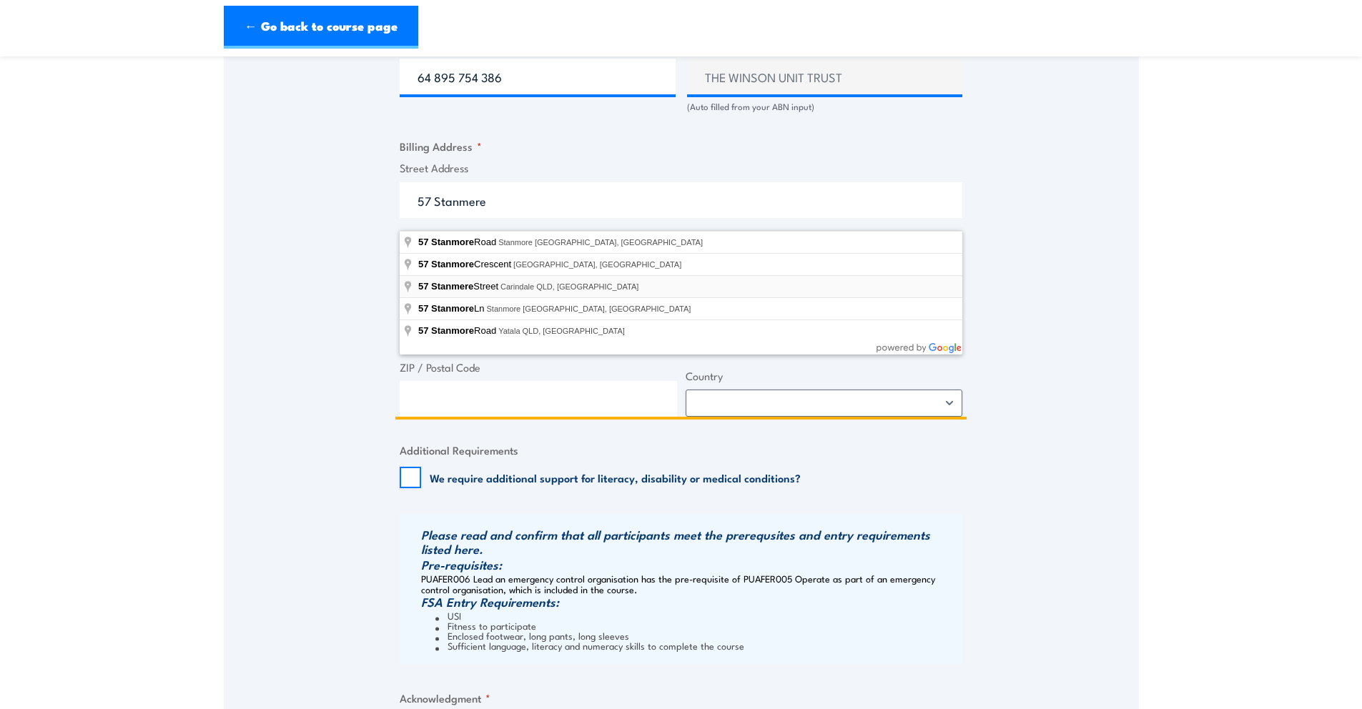
type input "57 Stanmere Street, Carindale QLD, Australia"
type input "57 Stanmere St"
type input "Carindale"
type input "Queensland"
type input "4152"
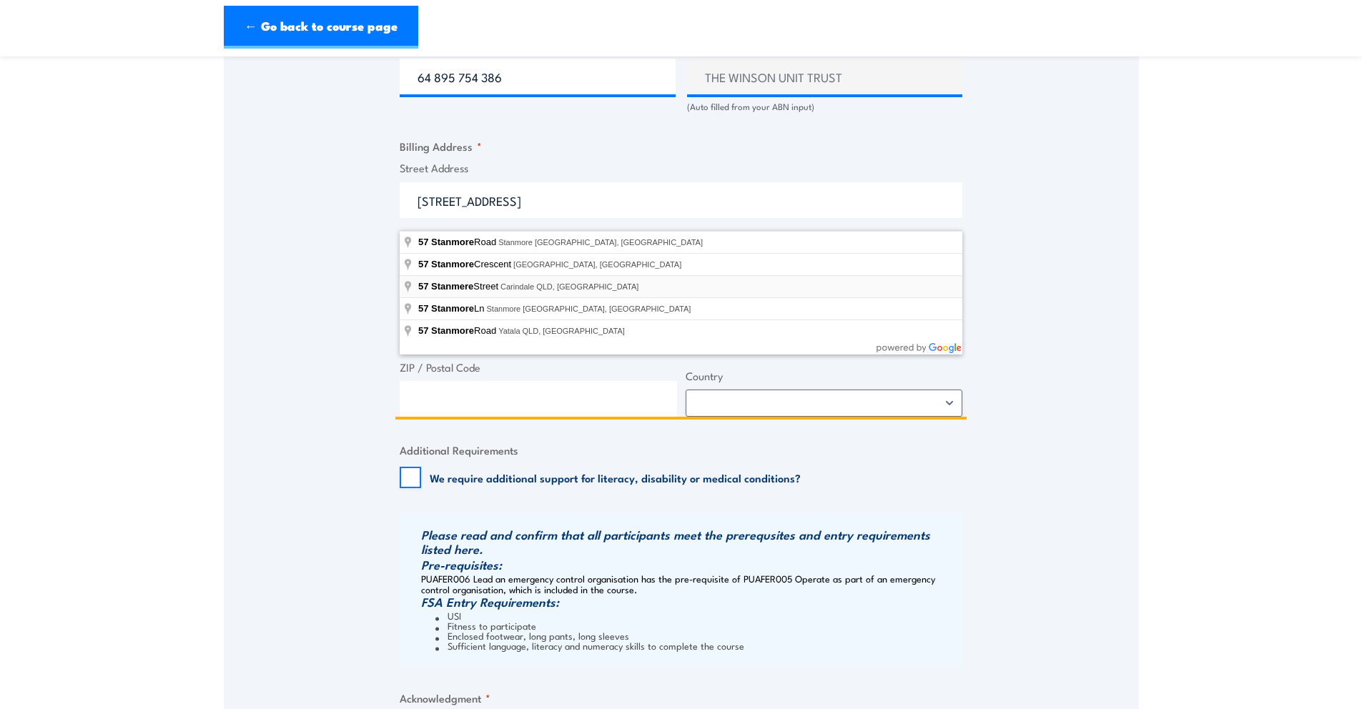
select select "Australia"
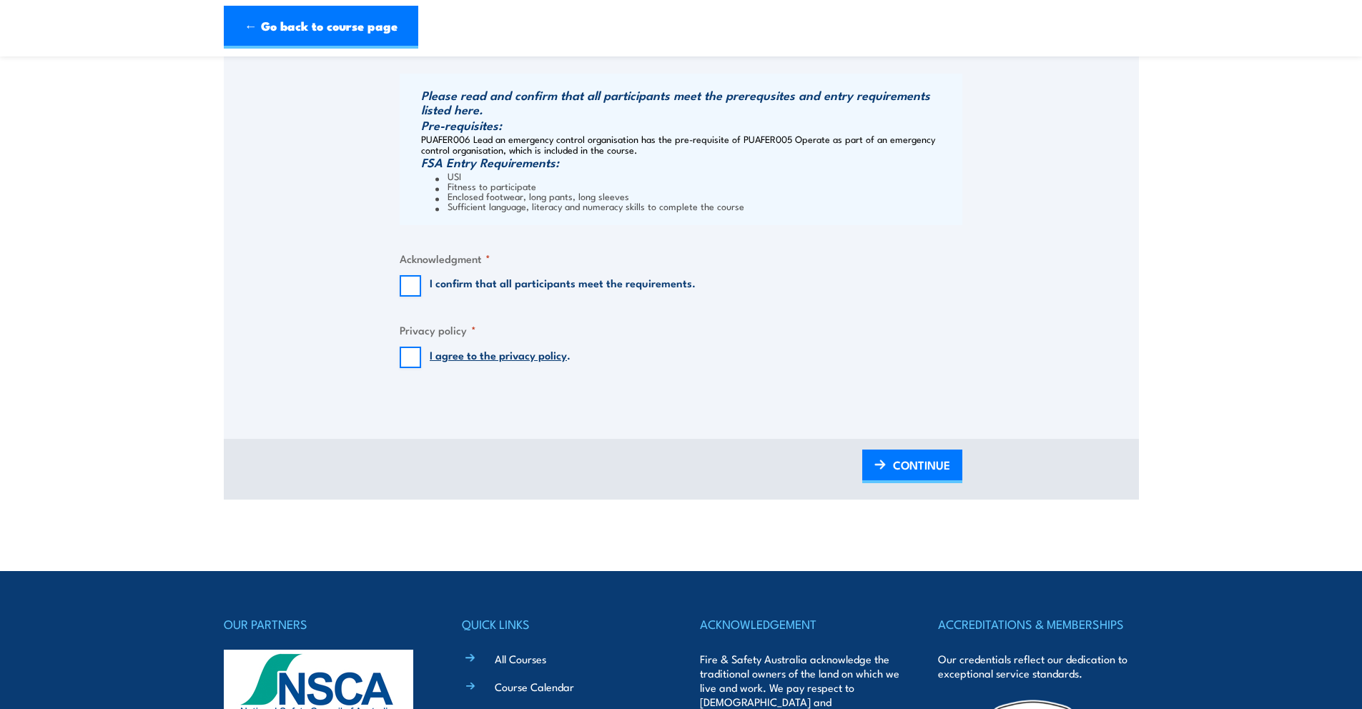
scroll to position [1258, 0]
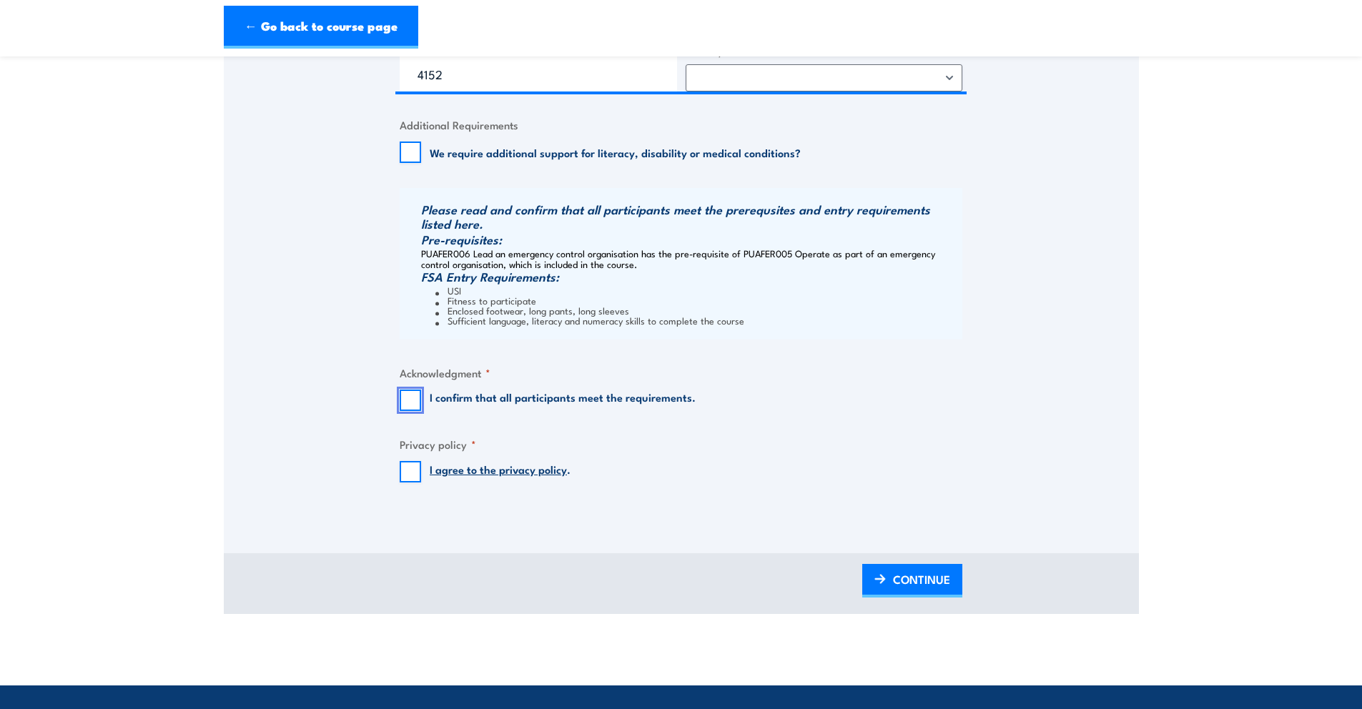
click at [410, 411] on input "I confirm that all participants meet the requirements." at bounding box center [410, 400] width 21 height 21
checkbox input "true"
click at [407, 482] on input "I agree to the privacy policy ." at bounding box center [410, 471] width 21 height 21
checkbox input "true"
click at [913, 592] on span "CONTINUE" at bounding box center [921, 579] width 57 height 38
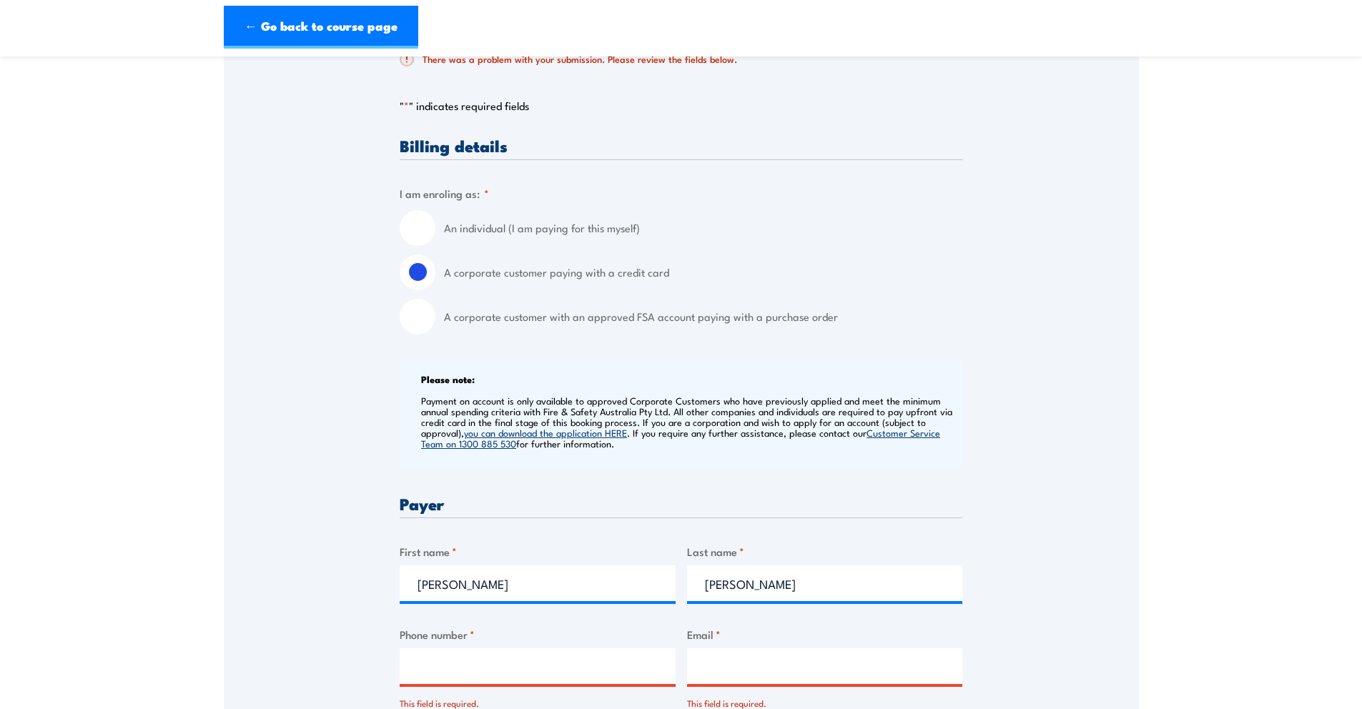
scroll to position [472, 0]
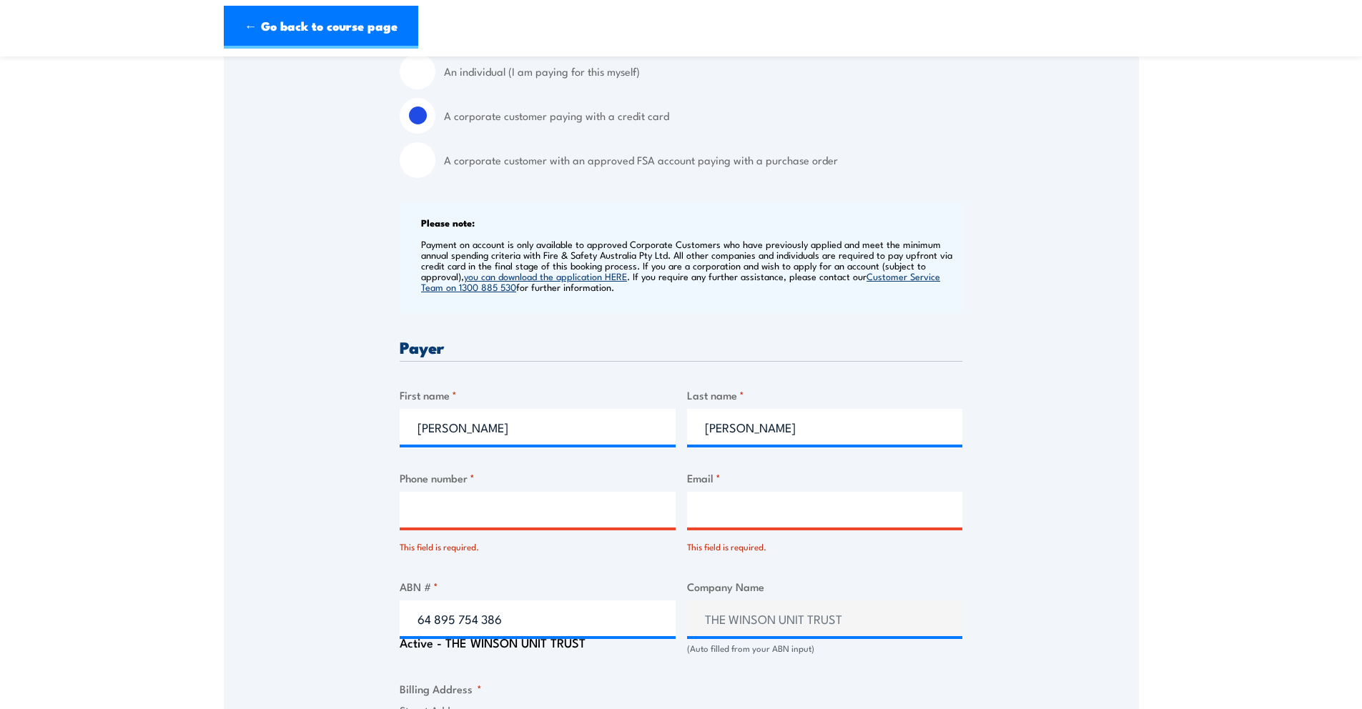
click at [438, 523] on input "Phone number *" at bounding box center [538, 510] width 276 height 36
type input "0411489121"
click at [743, 526] on input "Email *" at bounding box center [825, 510] width 276 height 36
type input "ajennings@winson.au"
click at [1075, 444] on div "Speak to a specialist CALL 1300 885 530 CALL 1300 885 530 There was a problem w…" at bounding box center [681, 578] width 915 height 1605
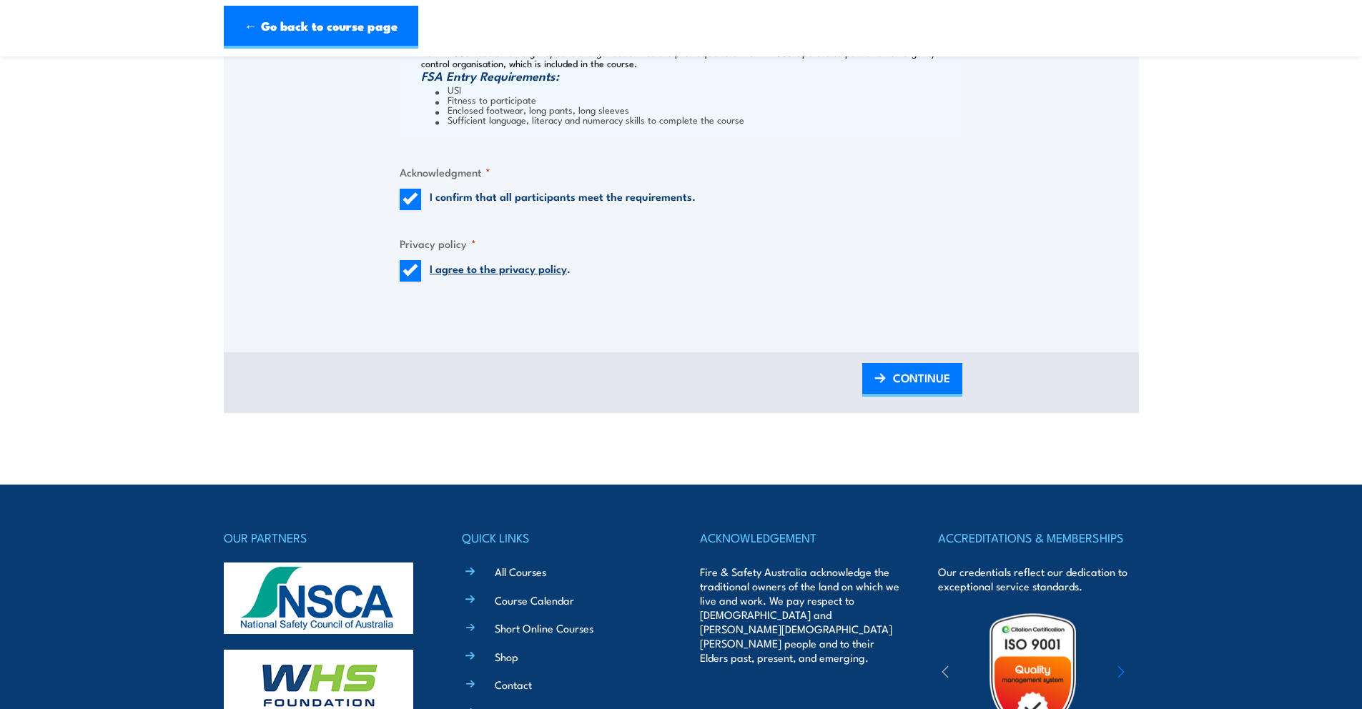
scroll to position [1631, 0]
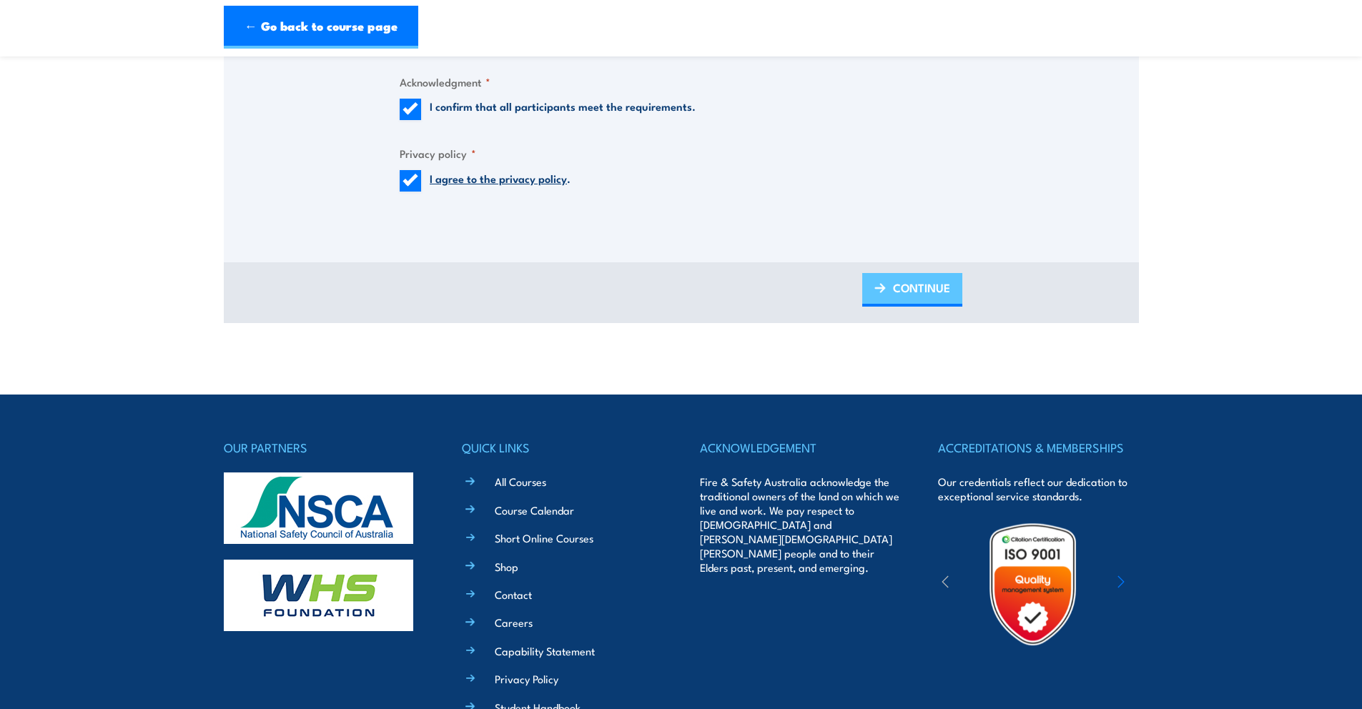
click at [918, 300] on span "CONTINUE" at bounding box center [921, 288] width 57 height 38
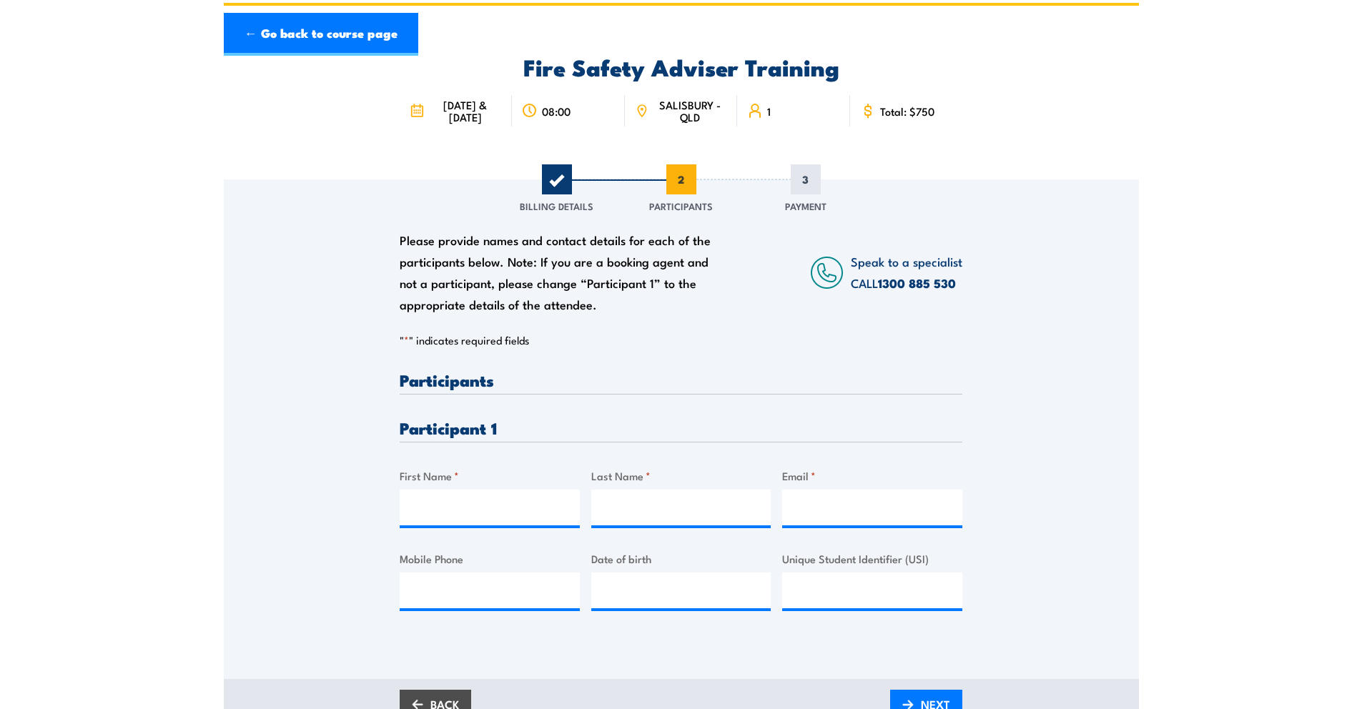
scroll to position [0, 0]
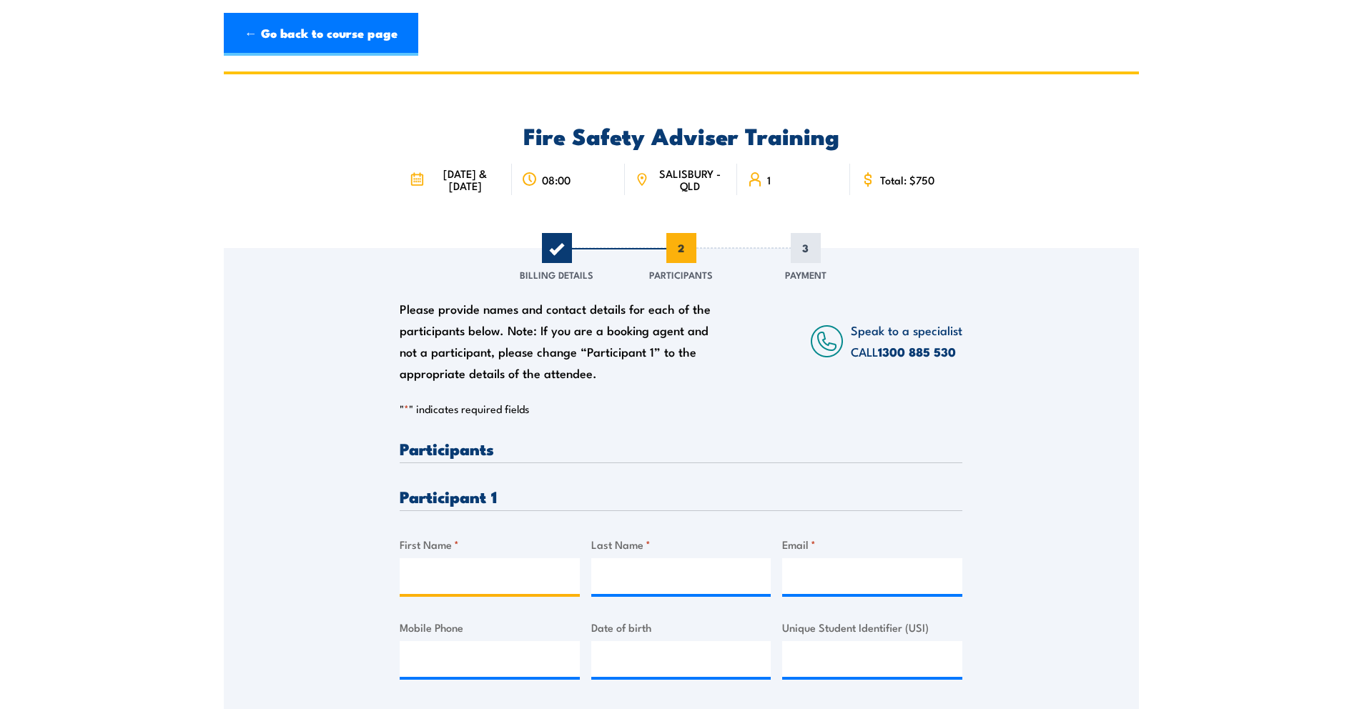
click at [458, 594] on input "First Name *" at bounding box center [490, 576] width 180 height 36
type input "Andrew"
type input "Jennings"
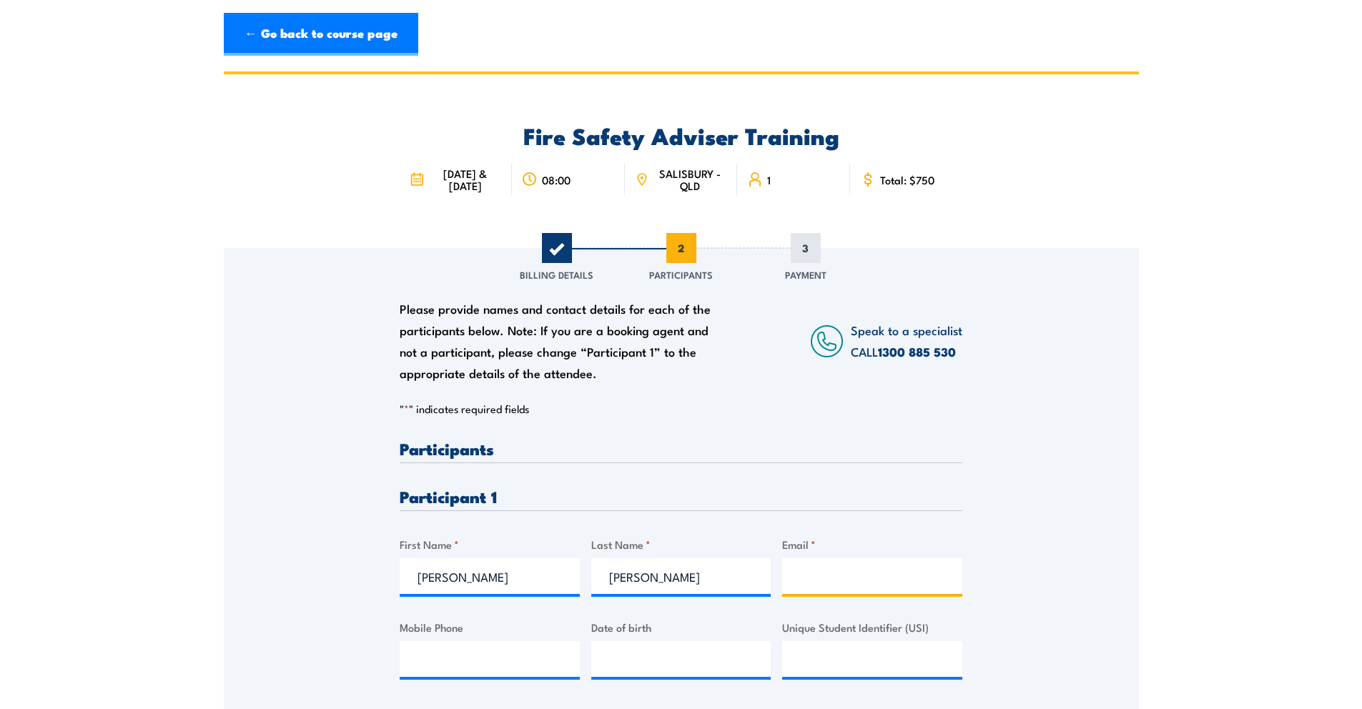
click at [810, 583] on input "Email *" at bounding box center [872, 576] width 180 height 36
type input "ajennings@winson.au"
click at [432, 655] on input "Mobile Phone" at bounding box center [490, 659] width 180 height 36
type input "0411489121"
click at [632, 671] on input "__/__/____" at bounding box center [681, 659] width 180 height 36
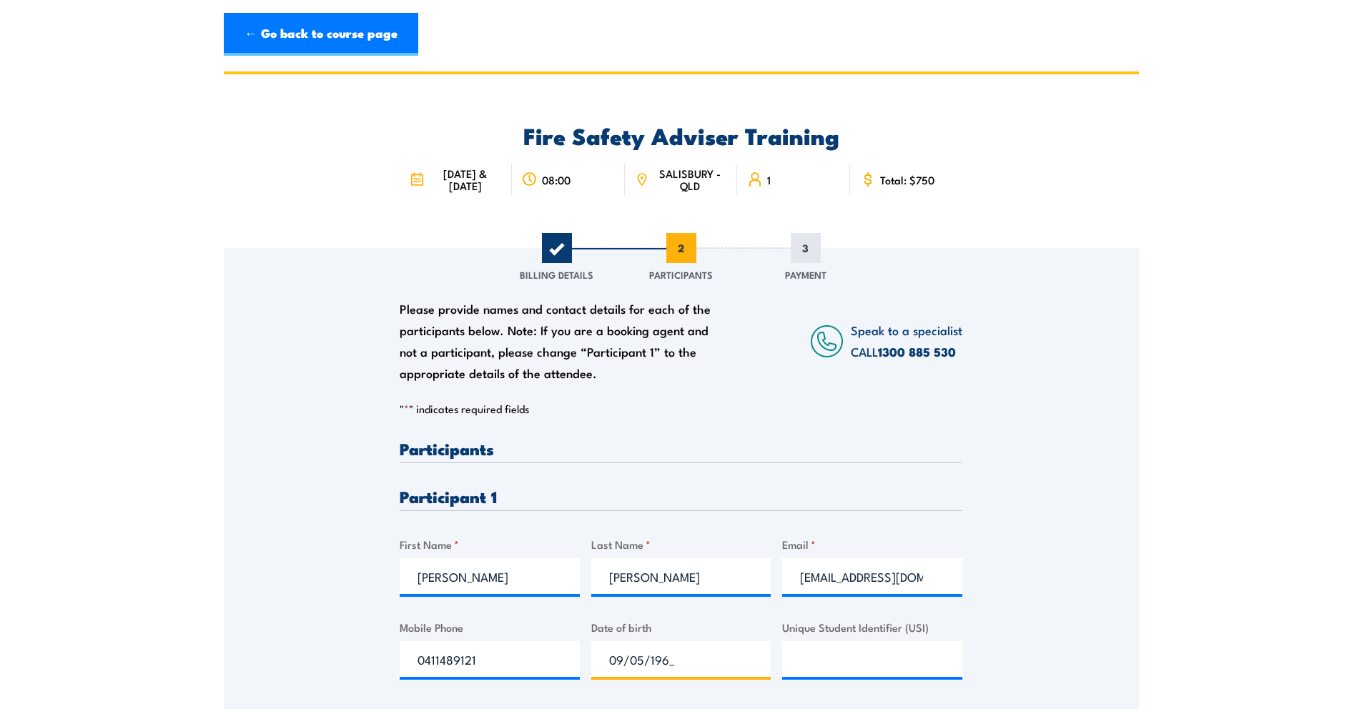
type input "09/05/1968"
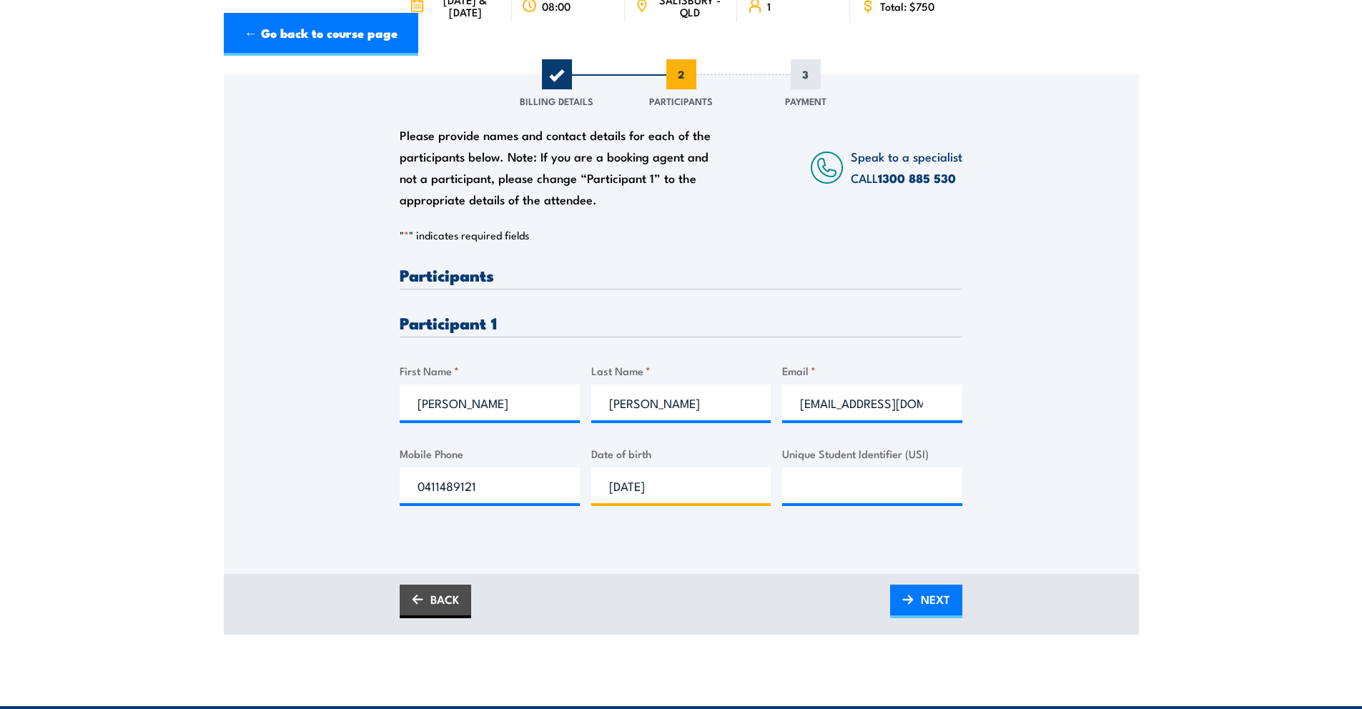
scroll to position [458, 0]
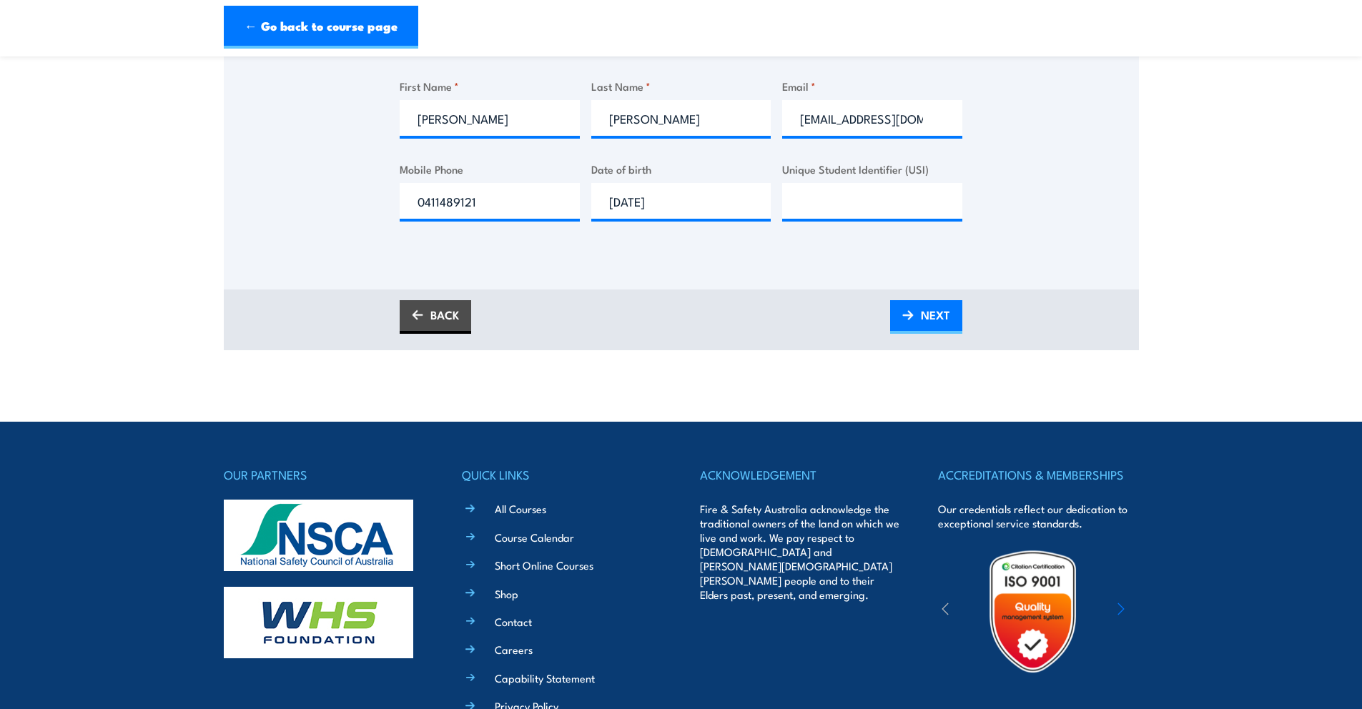
click at [693, 264] on div "Please provide names and contact details for each of the participants below. No…" at bounding box center [681, 40] width 915 height 500
click at [925, 332] on span "NEXT" at bounding box center [935, 315] width 29 height 38
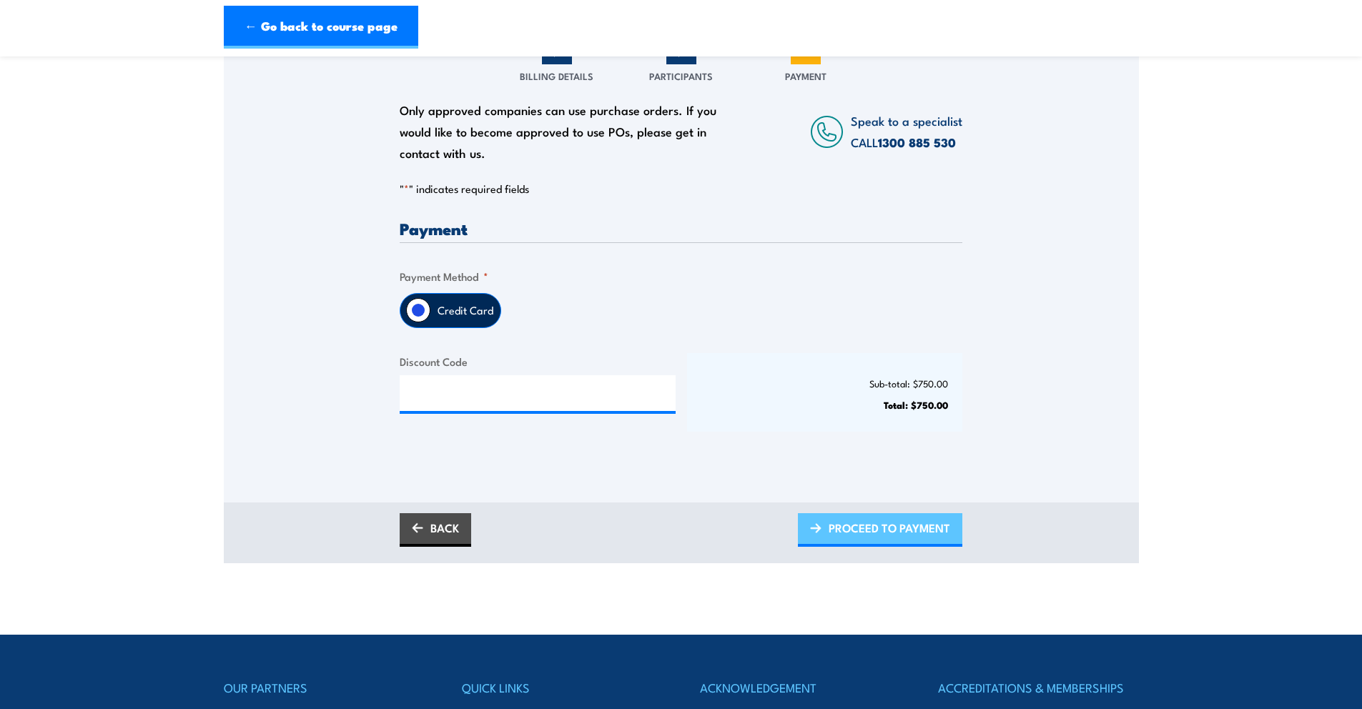
scroll to position [0, 0]
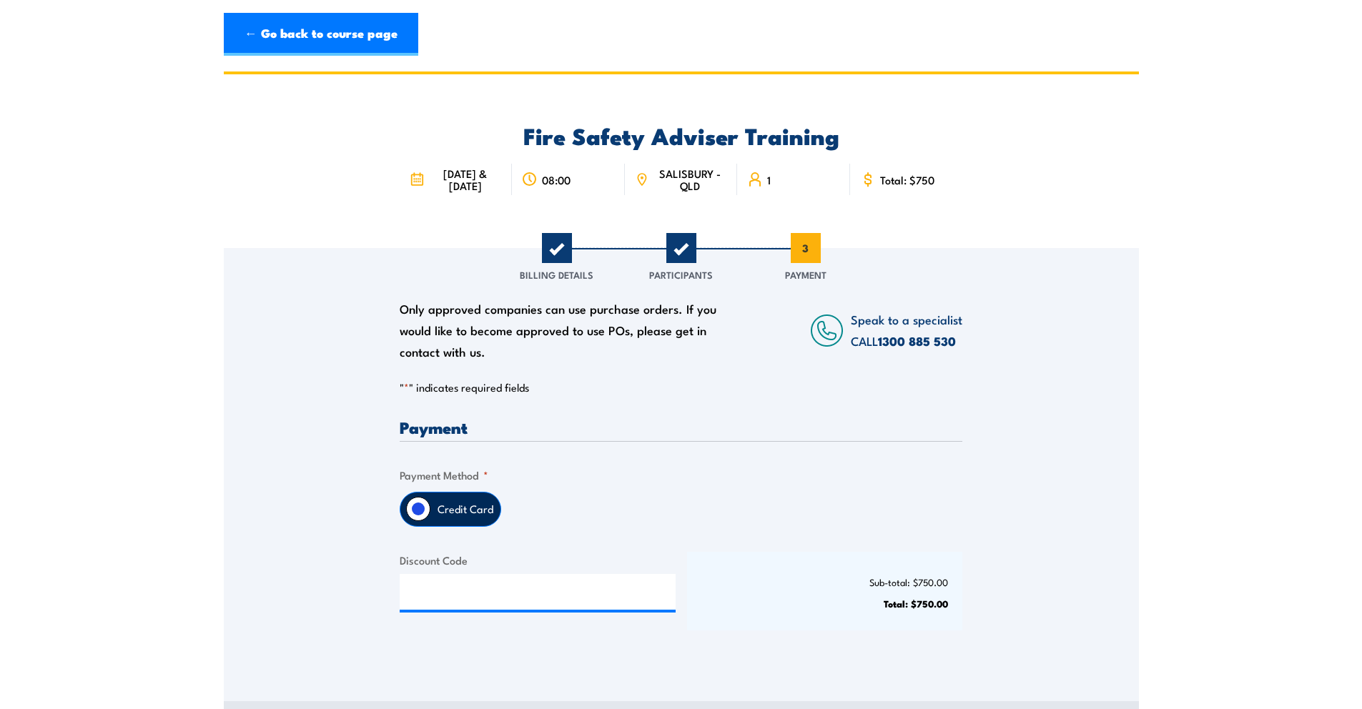
click at [457, 520] on label "Credit Card" at bounding box center [465, 509] width 70 height 34
click at [430, 520] on input "Credit Card" at bounding box center [418, 509] width 24 height 24
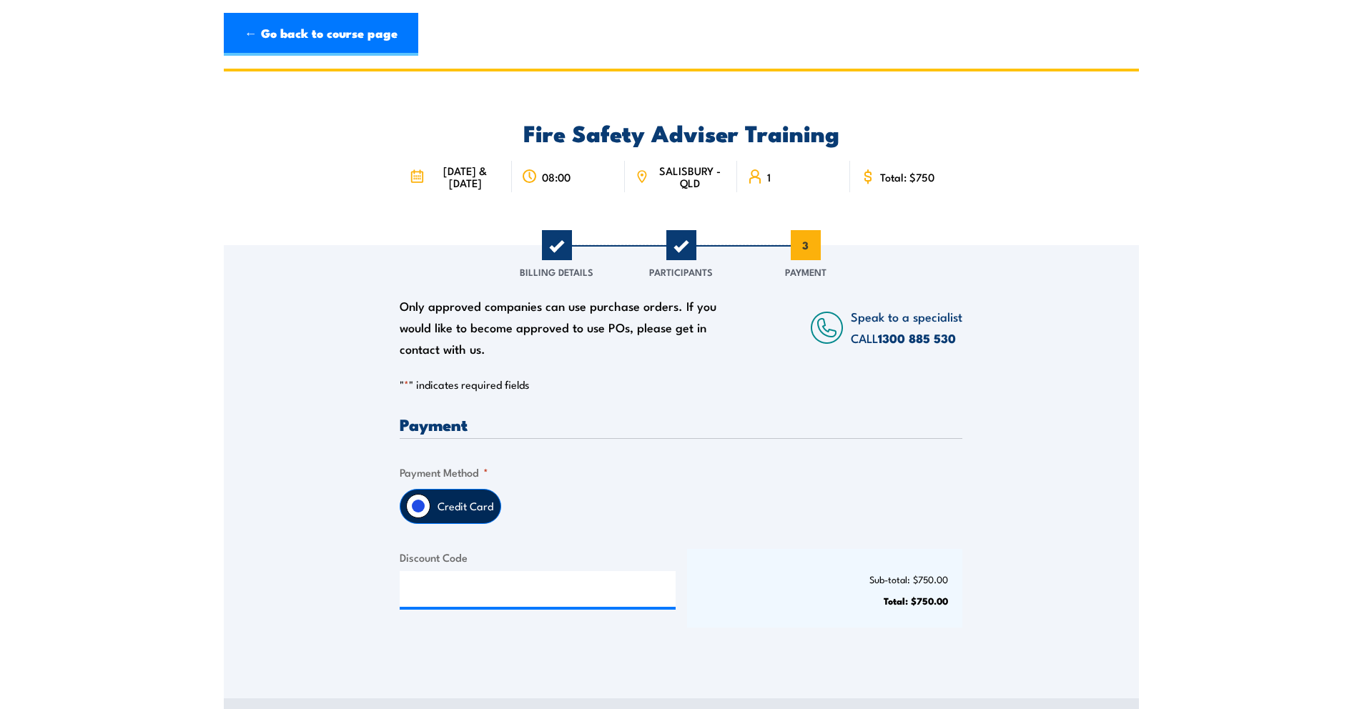
click at [420, 517] on input "Credit Card" at bounding box center [418, 506] width 24 height 24
click at [447, 480] on legend "Payment Method *" at bounding box center [444, 472] width 89 height 16
click at [435, 599] on input "Discount Code" at bounding box center [538, 589] width 276 height 36
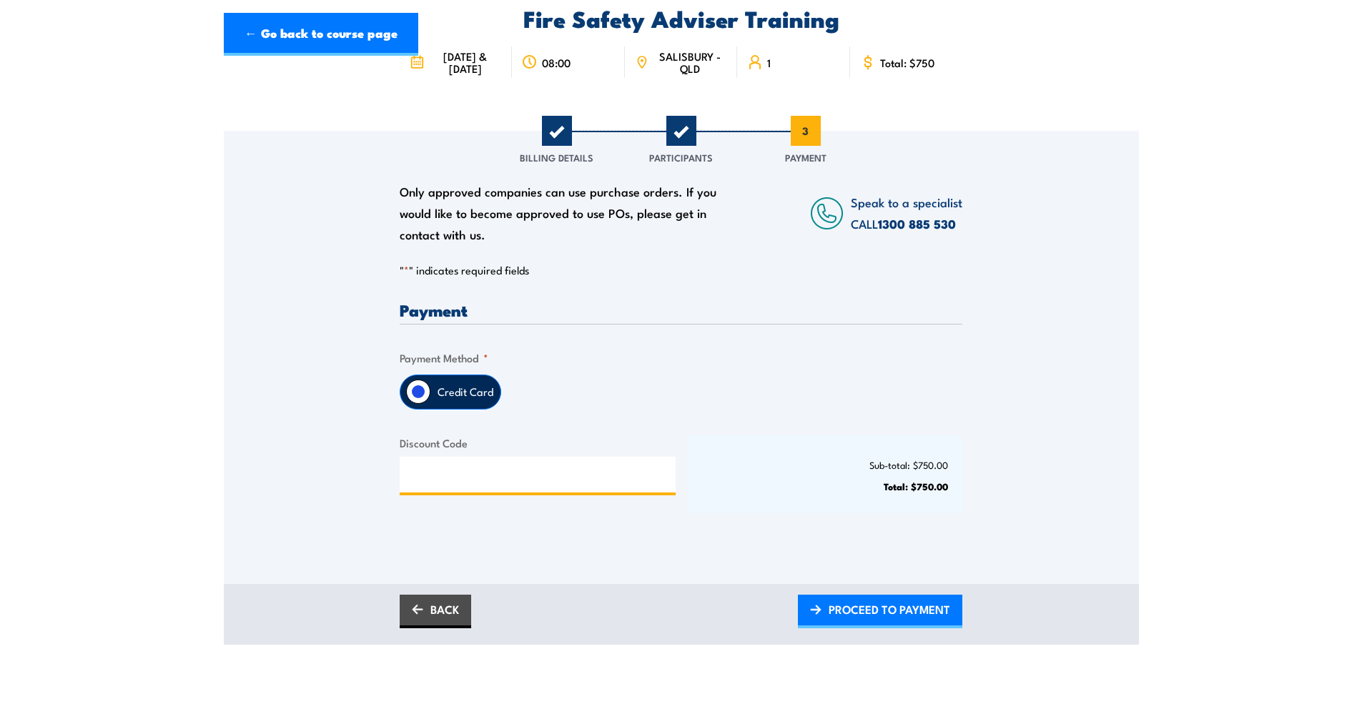
scroll to position [270, 0]
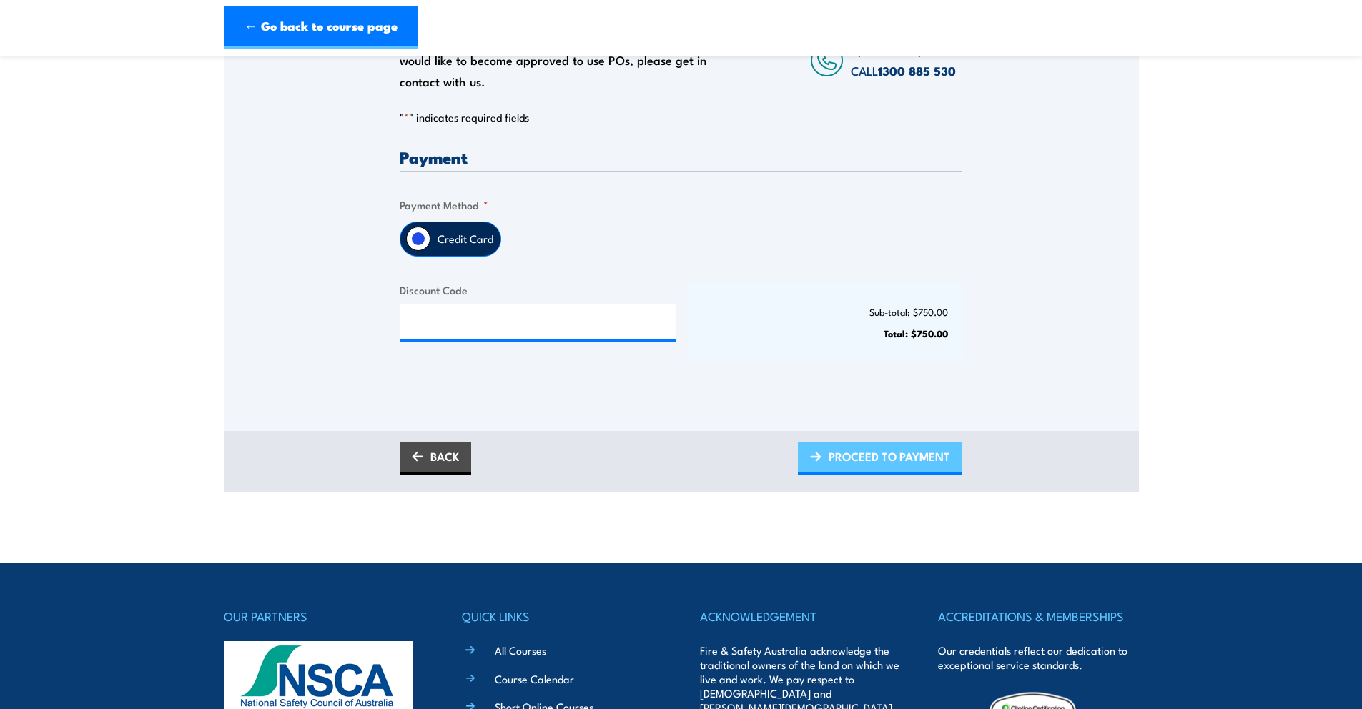
click at [876, 472] on span "PROCEED TO PAYMENT" at bounding box center [889, 456] width 122 height 38
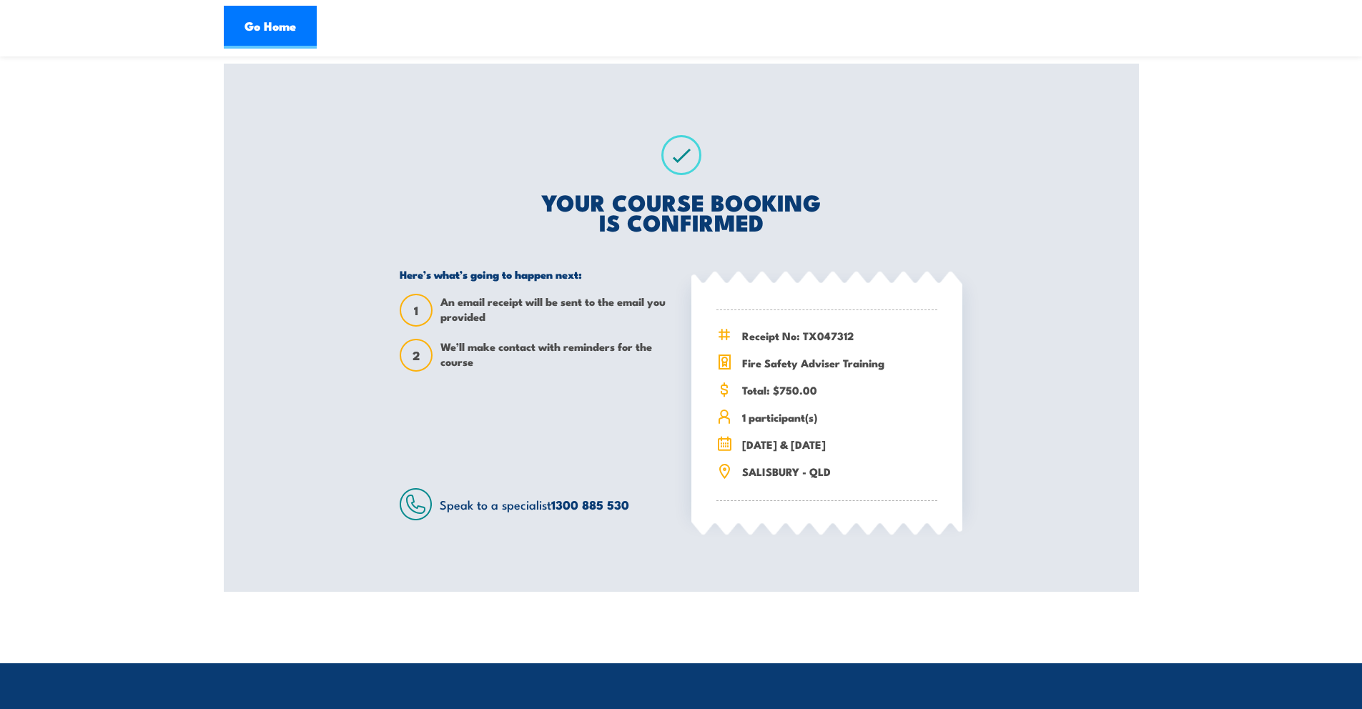
scroll to position [186, 0]
